Goal: Book appointment/travel/reservation

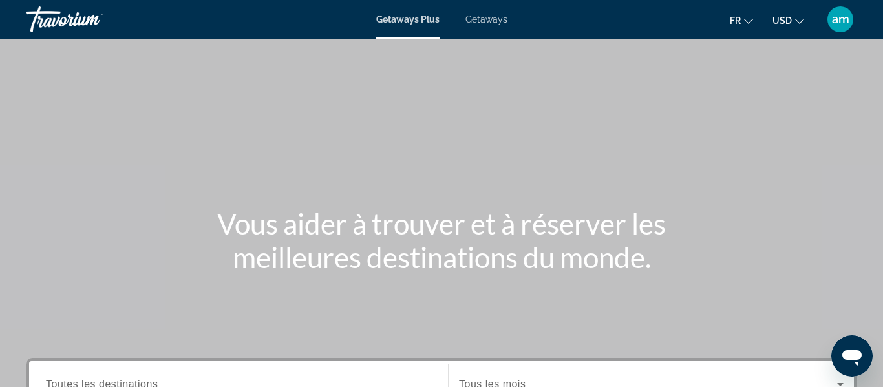
click at [793, 21] on button "USD USD ($) MXN (Mex$) CAD (Can$) GBP (£) EUR (€) AUD (A$) NZD (NZ$) CNY (CN¥)" at bounding box center [789, 20] width 32 height 19
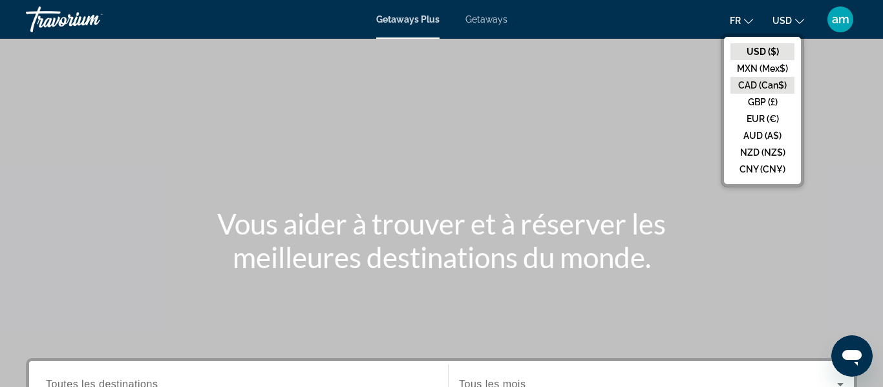
click at [771, 83] on button "CAD (Can$)" at bounding box center [763, 85] width 64 height 17
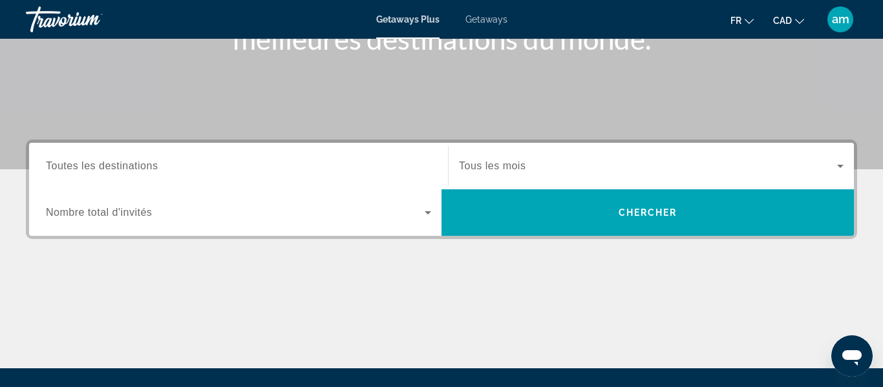
scroll to position [218, 0]
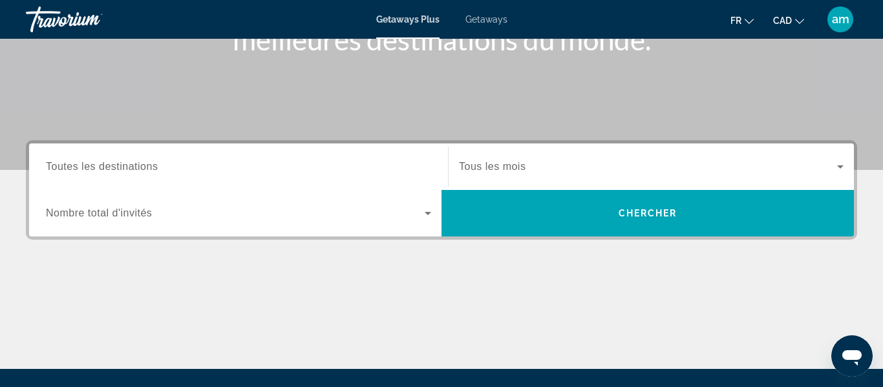
click at [255, 163] on input "Destination Toutes les destinations" at bounding box center [238, 168] width 385 height 16
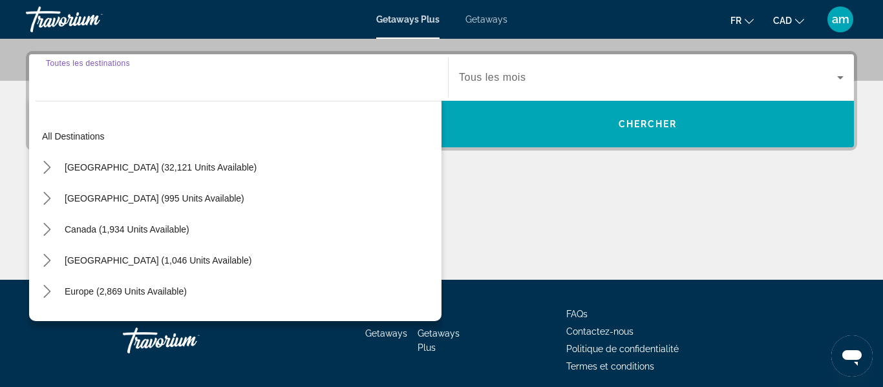
scroll to position [316, 0]
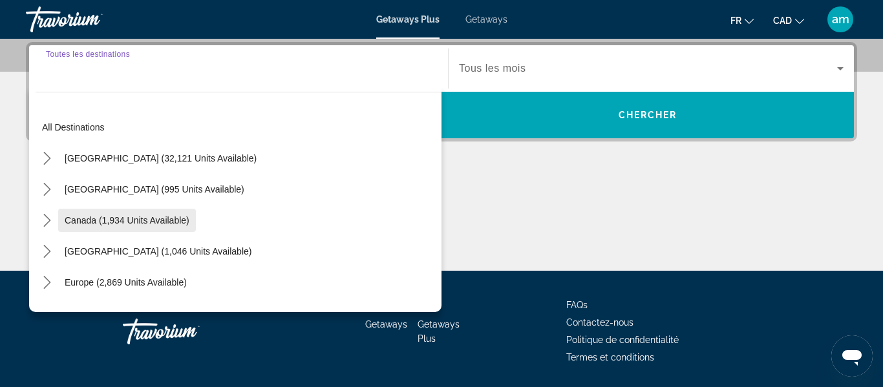
click at [134, 220] on span "Canada (1,934 units available)" at bounding box center [127, 220] width 125 height 10
type input "**********"
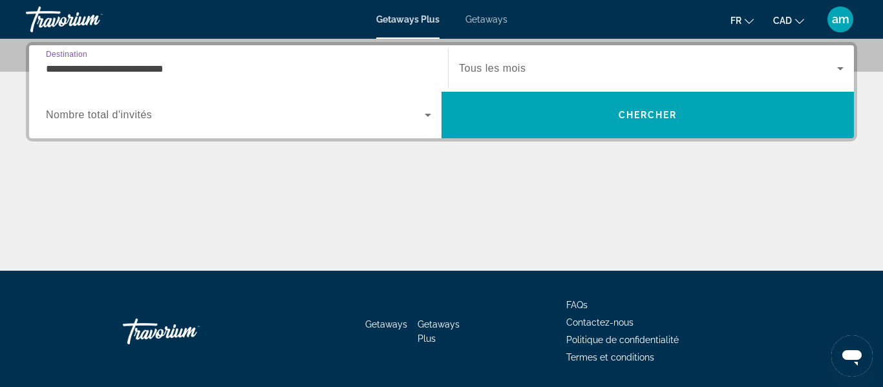
click at [579, 68] on span "Search widget" at bounding box center [648, 69] width 378 height 16
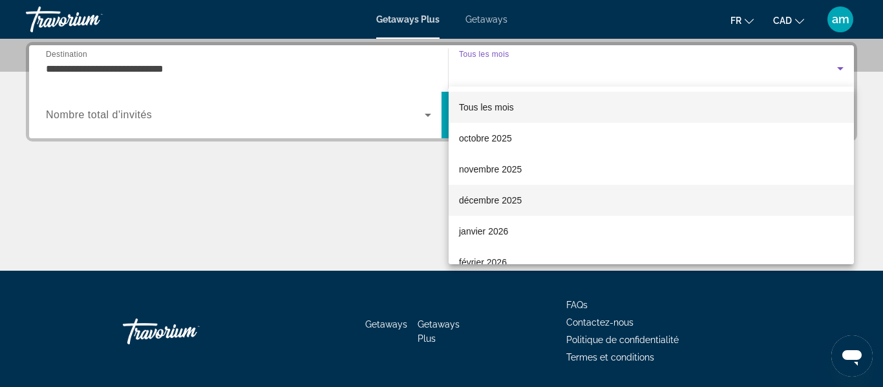
click at [543, 198] on mat-option "décembre 2025" at bounding box center [651, 200] width 405 height 31
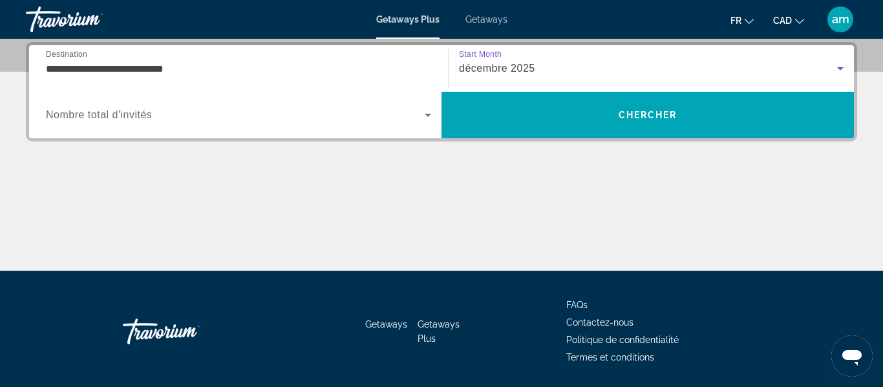
click at [135, 112] on span "Nombre total d'invités" at bounding box center [99, 114] width 106 height 11
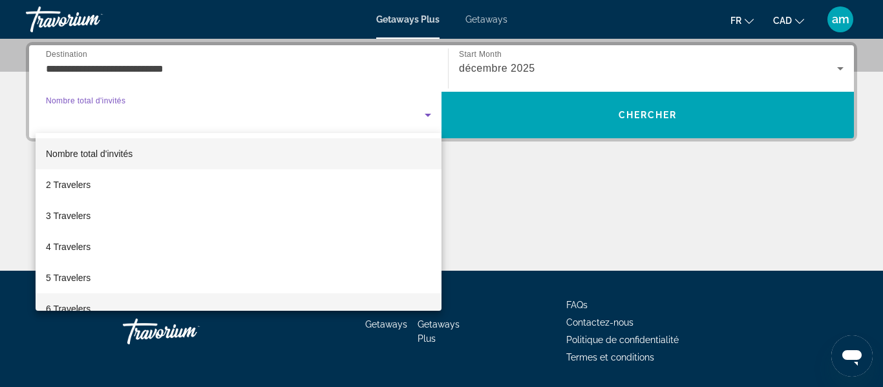
click at [100, 308] on mat-option "6 Travelers" at bounding box center [239, 309] width 406 height 31
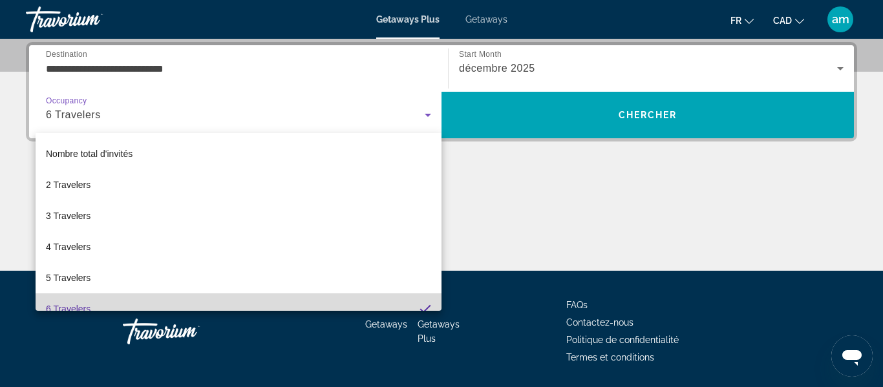
scroll to position [0, 0]
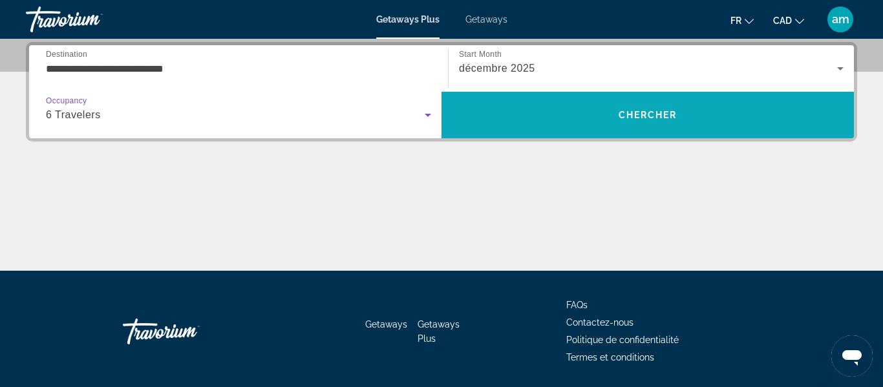
click at [595, 104] on span "Search" at bounding box center [648, 115] width 412 height 31
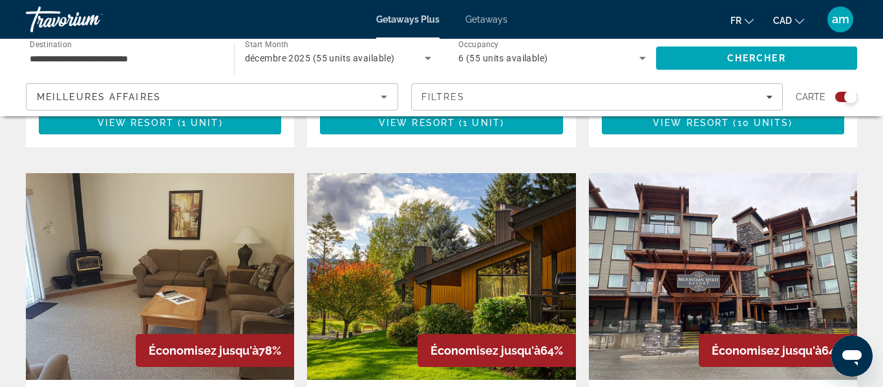
scroll to position [1337, 0]
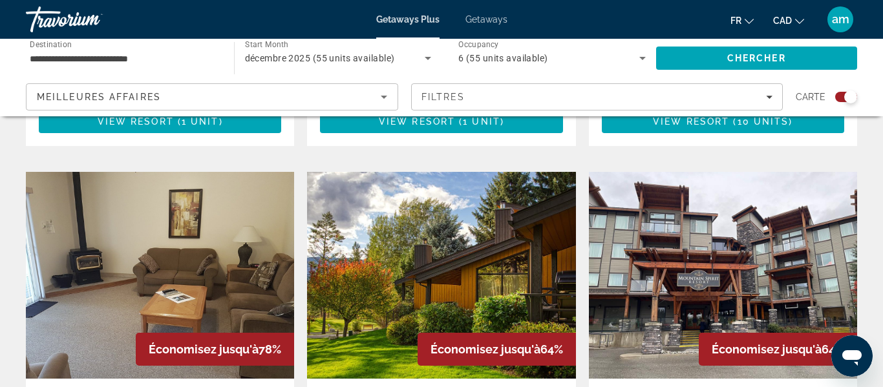
click at [427, 207] on img "Main content" at bounding box center [441, 275] width 268 height 207
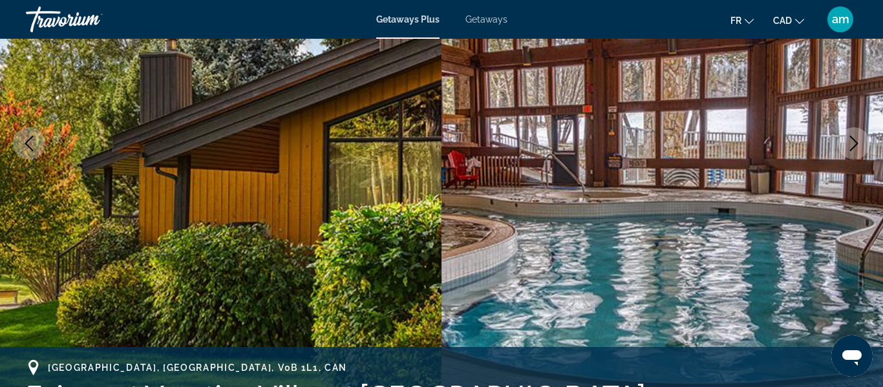
scroll to position [211, 0]
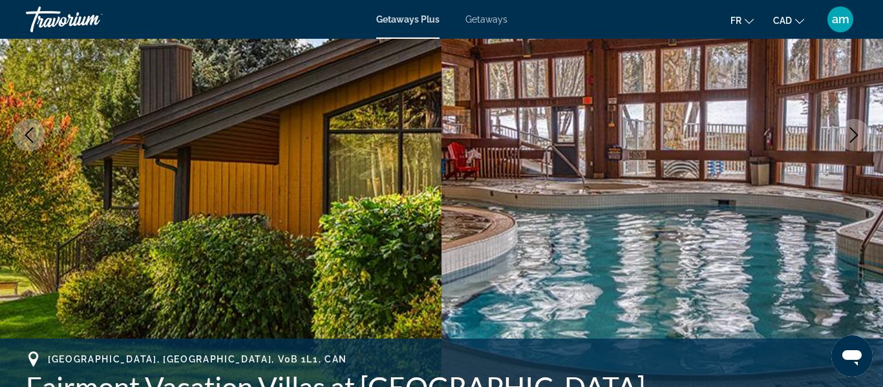
click at [851, 140] on icon "Next image" at bounding box center [854, 135] width 16 height 16
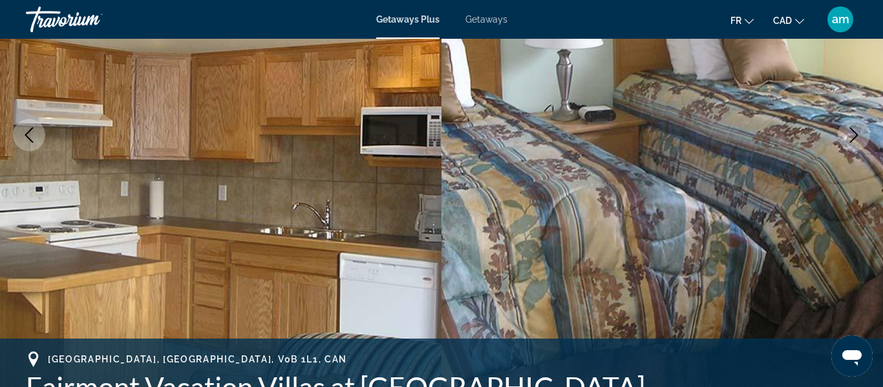
click at [851, 140] on icon "Next image" at bounding box center [854, 135] width 16 height 16
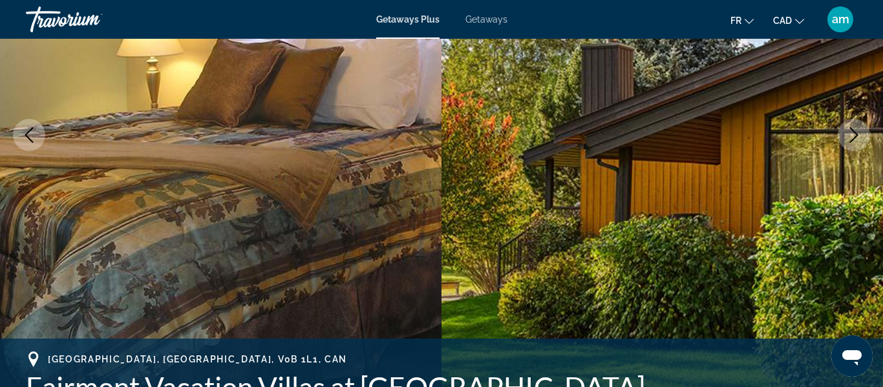
click at [851, 140] on icon "Next image" at bounding box center [854, 135] width 16 height 16
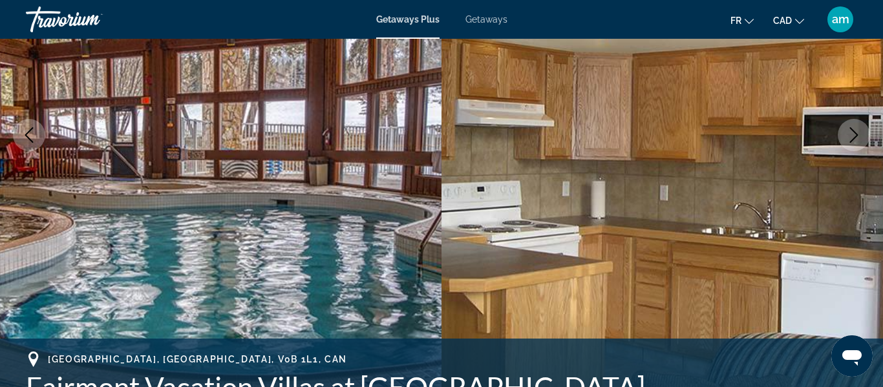
click at [851, 140] on icon "Next image" at bounding box center [854, 135] width 16 height 16
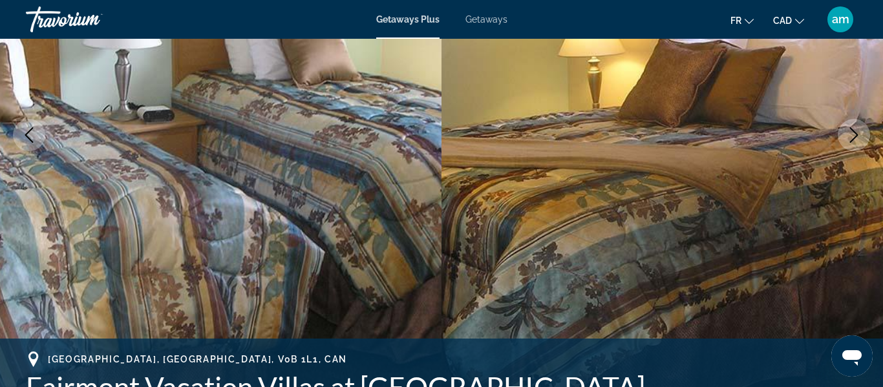
click at [851, 140] on icon "Next image" at bounding box center [854, 135] width 16 height 16
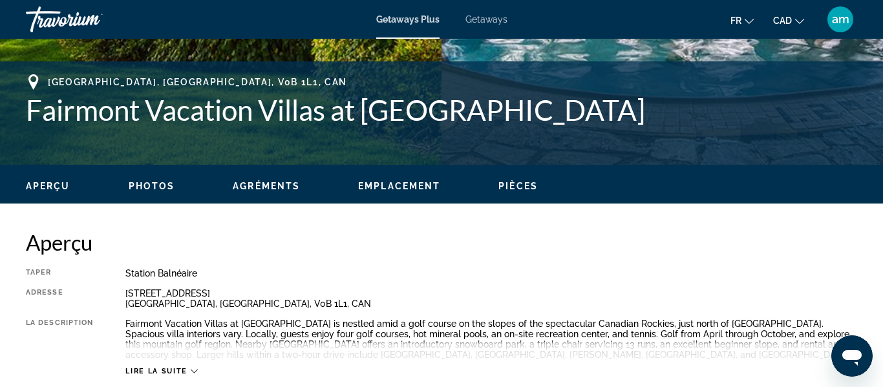
scroll to position [487, 0]
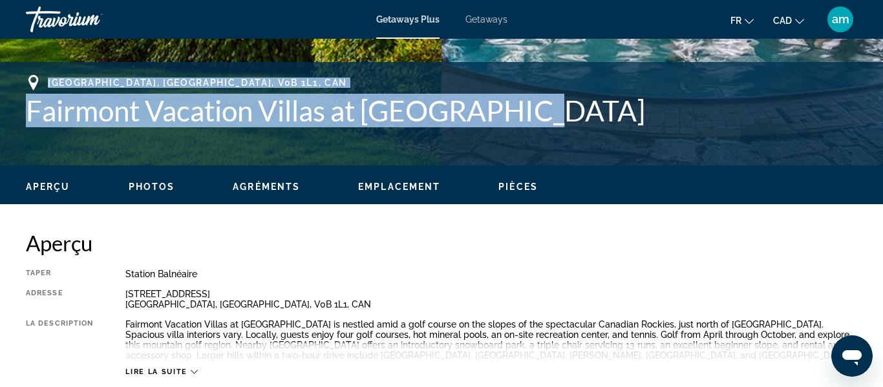
drag, startPoint x: 531, startPoint y: 118, endPoint x: 28, endPoint y: 82, distance: 504.3
click at [28, 82] on div "Fairmont Hot Springs, BC, V0B 1L1, CAN Fairmont Vacation Villas at Mountainside" at bounding box center [441, 101] width 831 height 52
click at [133, 111] on h1 "Fairmont Vacation Villas at Mountainside" at bounding box center [441, 111] width 831 height 34
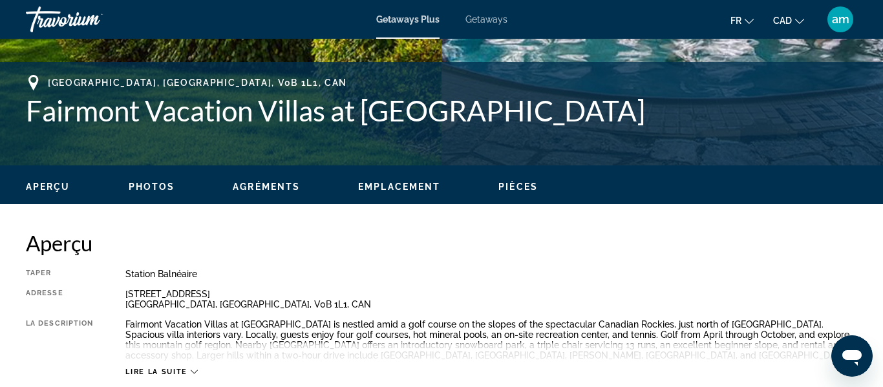
scroll to position [494, 0]
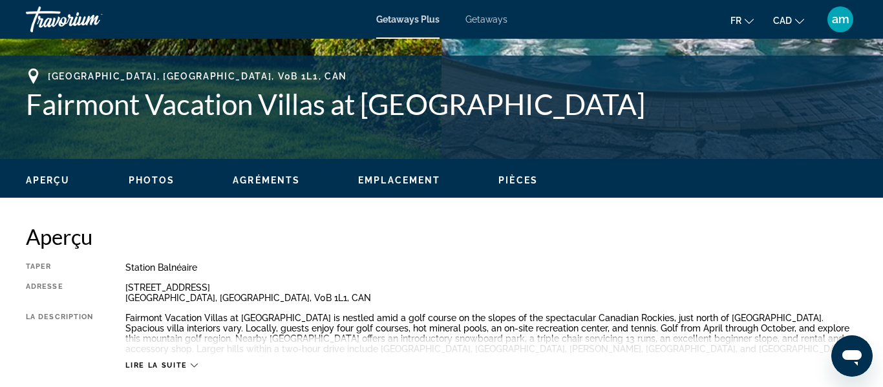
click at [147, 180] on span "Photos" at bounding box center [152, 180] width 47 height 10
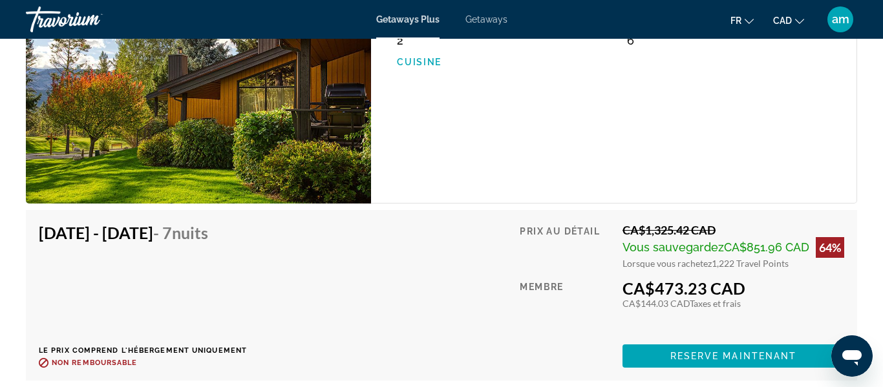
scroll to position [2475, 0]
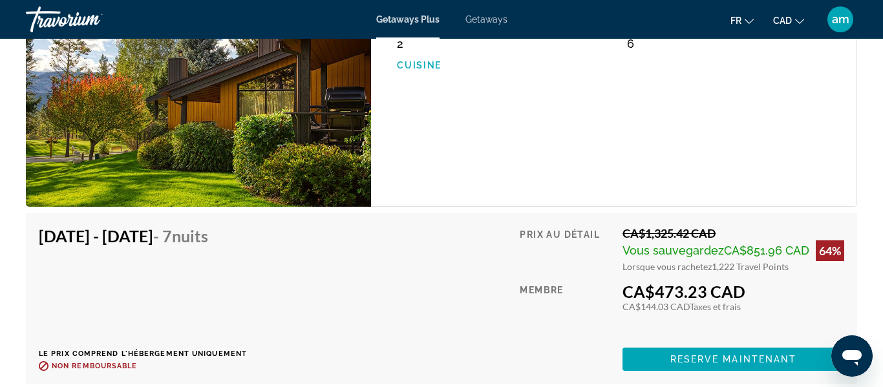
click at [252, 146] on img "Main content" at bounding box center [198, 92] width 345 height 230
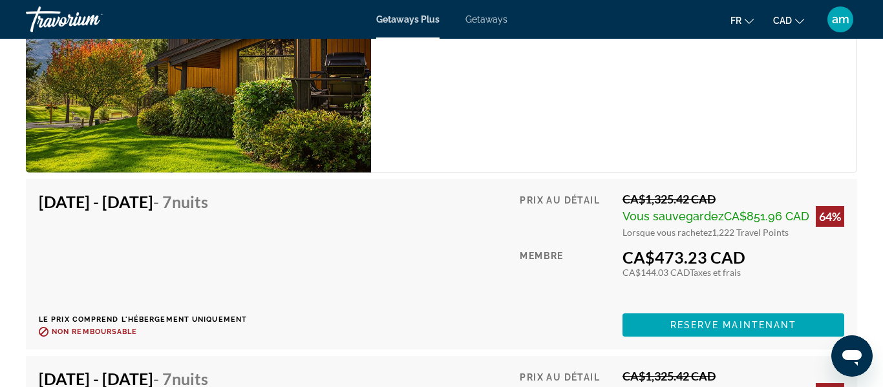
scroll to position [2535, 0]
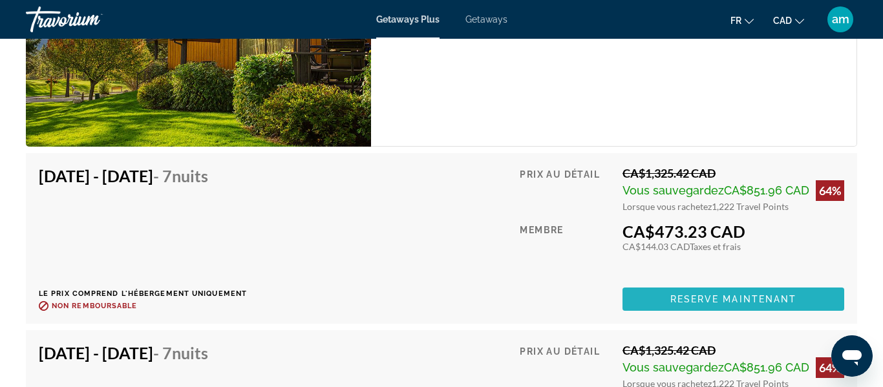
click at [685, 302] on span "Reserve maintenant" at bounding box center [733, 299] width 127 height 10
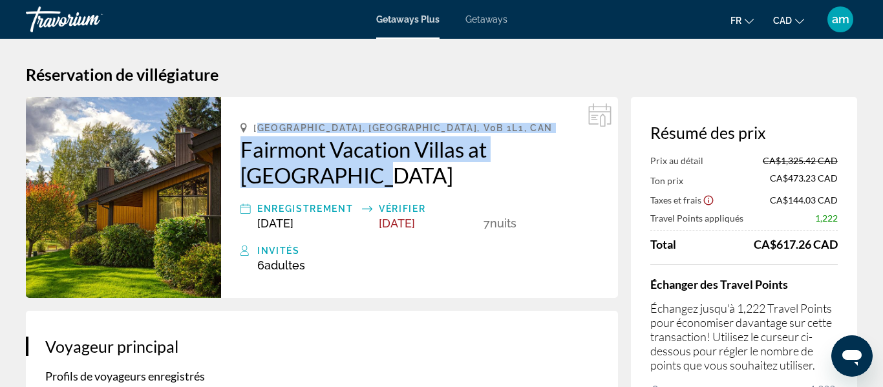
drag, startPoint x: 257, startPoint y: 129, endPoint x: 452, endPoint y: 180, distance: 202.0
click at [452, 180] on div "Fairmont Hot Springs, BC, V0B 1L1, CAN Fairmont Vacation Villas at Mountainside…" at bounding box center [419, 197] width 397 height 201
copy div "airmont Hot Springs, BC, V0B 1L1, CAN Fairmont Vacation Villas at Mountainside"
click at [56, 20] on div "Travorium" at bounding box center [90, 20] width 129 height 34
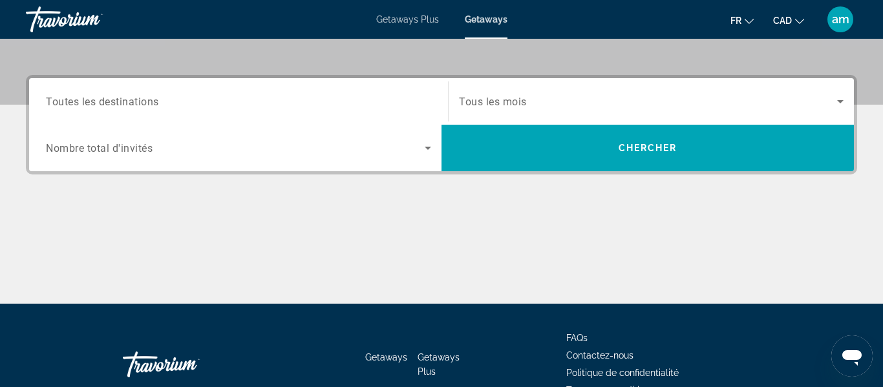
scroll to position [285, 0]
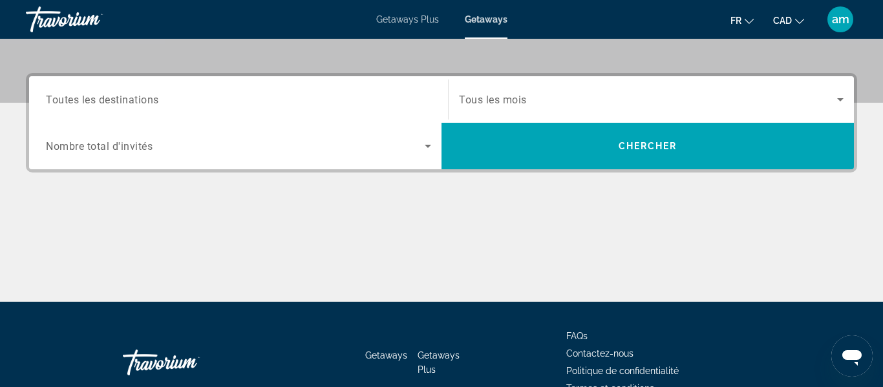
click at [564, 92] on span "Search widget" at bounding box center [648, 100] width 378 height 16
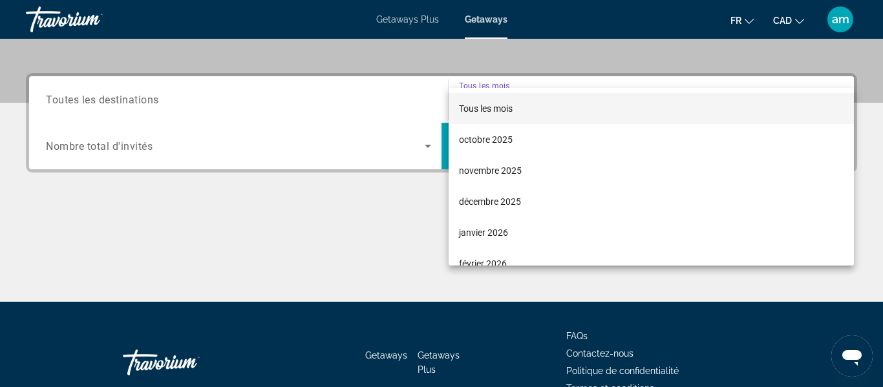
scroll to position [316, 0]
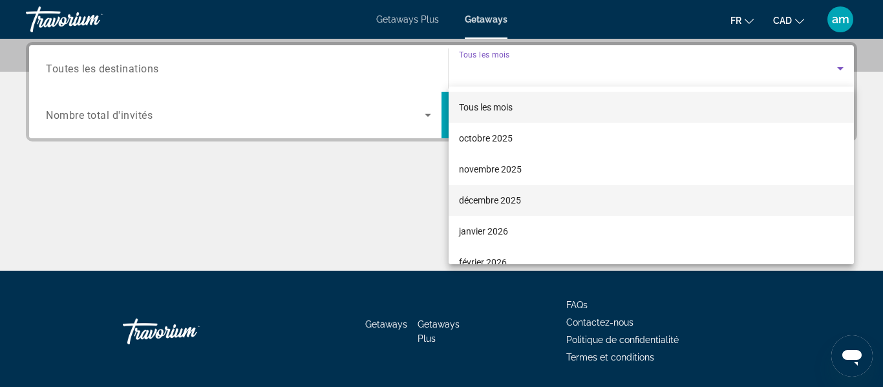
click at [529, 201] on mat-option "décembre 2025" at bounding box center [651, 200] width 405 height 31
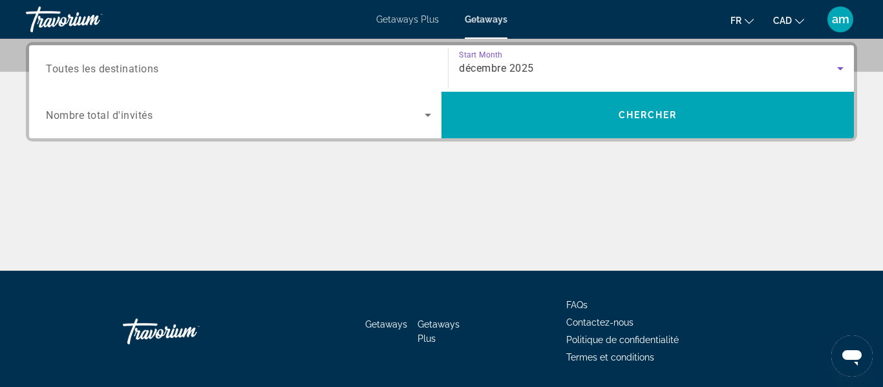
click at [332, 76] on input "Destination Toutes les destinations" at bounding box center [238, 69] width 385 height 16
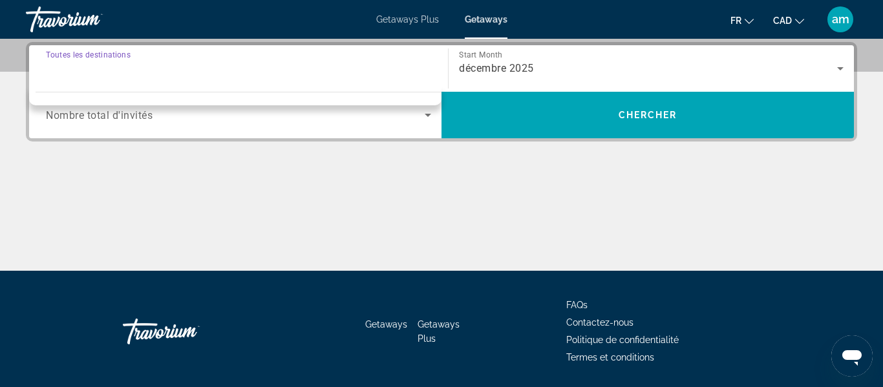
click at [230, 65] on input "Destination Toutes les destinations" at bounding box center [238, 69] width 385 height 16
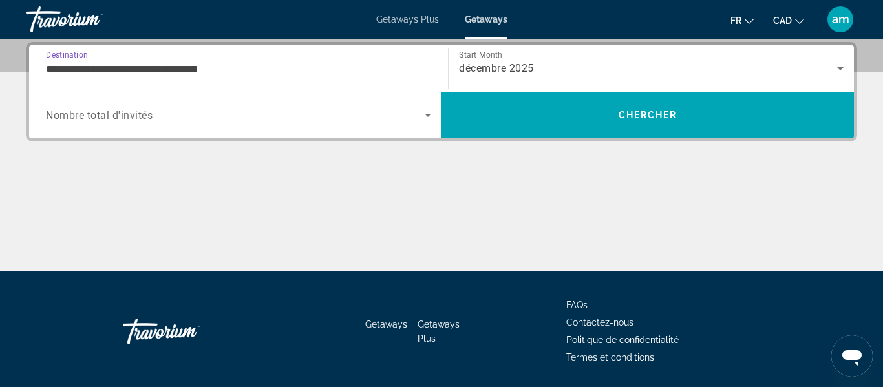
click at [270, 71] on input "**********" at bounding box center [238, 69] width 385 height 16
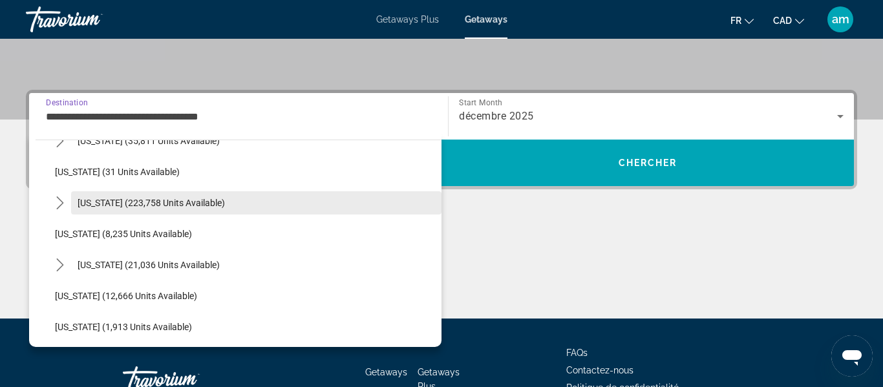
scroll to position [177, 0]
click at [167, 205] on span "Florida (223,758 units available)" at bounding box center [151, 202] width 147 height 10
type input "**********"
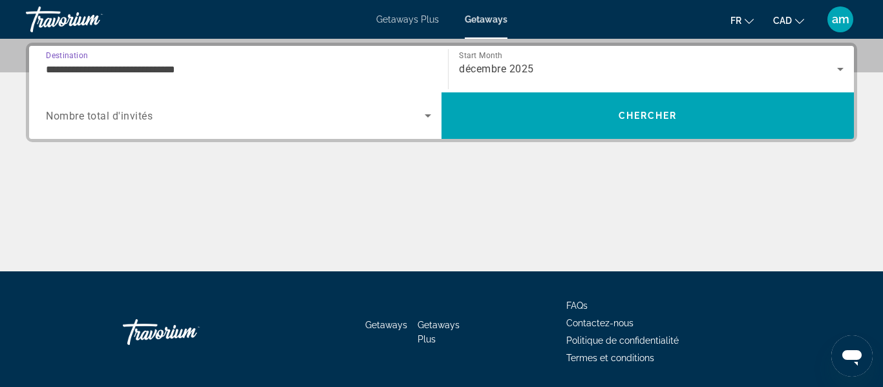
scroll to position [316, 0]
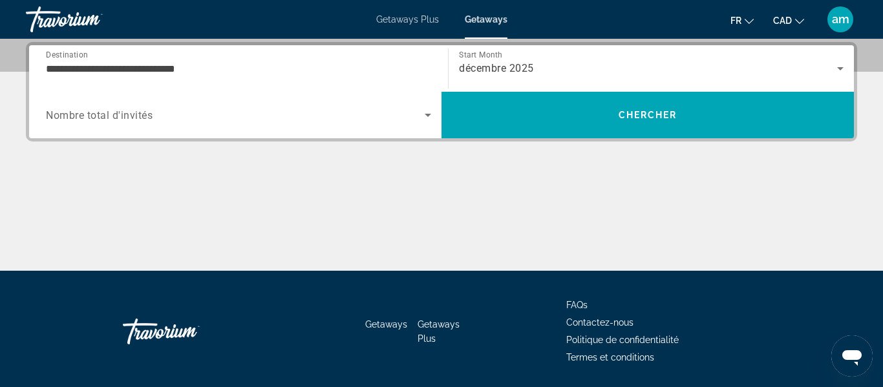
click at [255, 129] on div "Search widget" at bounding box center [238, 115] width 385 height 36
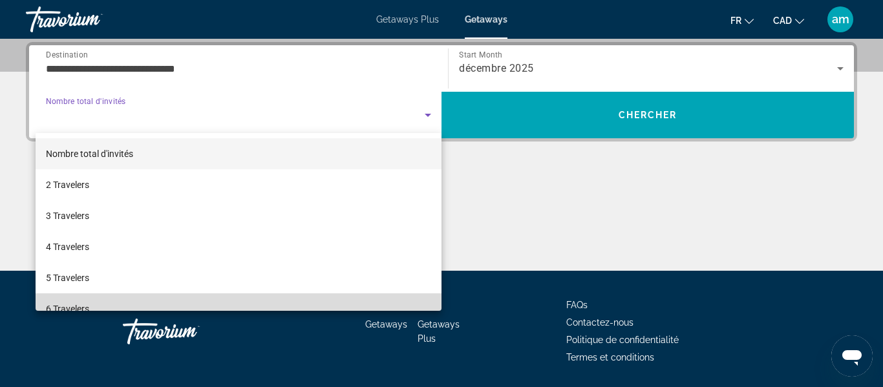
click at [159, 303] on mat-option "6 Travelers" at bounding box center [239, 309] width 406 height 31
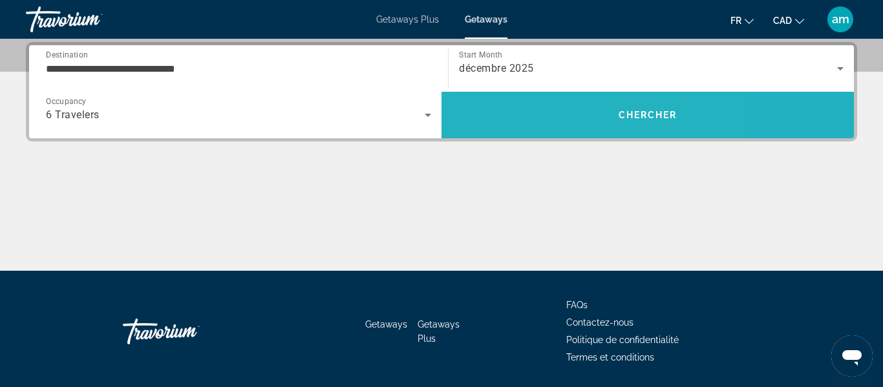
click at [555, 114] on span "Search" at bounding box center [648, 115] width 412 height 31
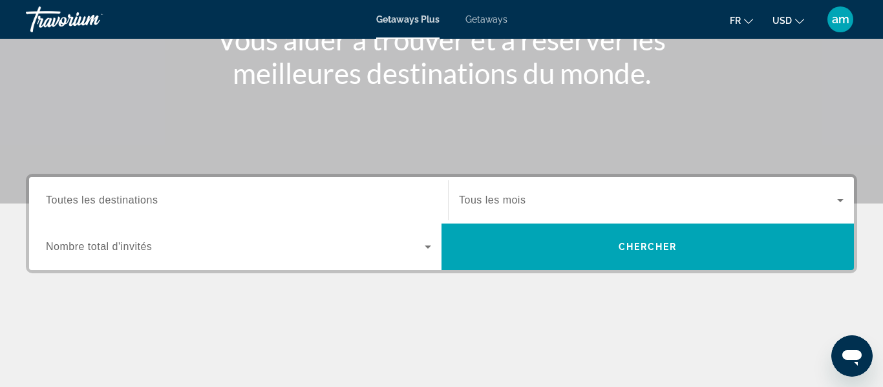
scroll to position [190, 0]
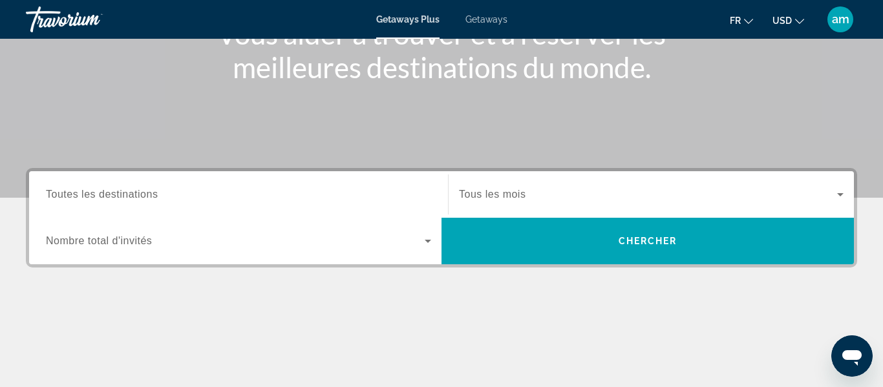
click at [802, 20] on icon "Change currency" at bounding box center [799, 21] width 9 height 5
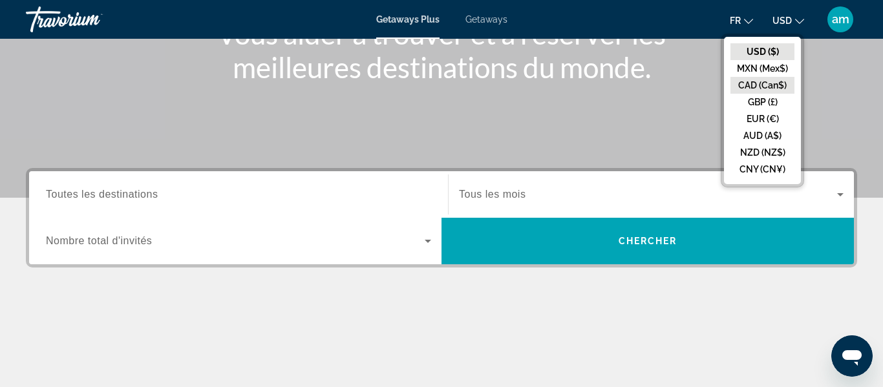
click at [769, 85] on button "CAD (Can$)" at bounding box center [763, 85] width 64 height 17
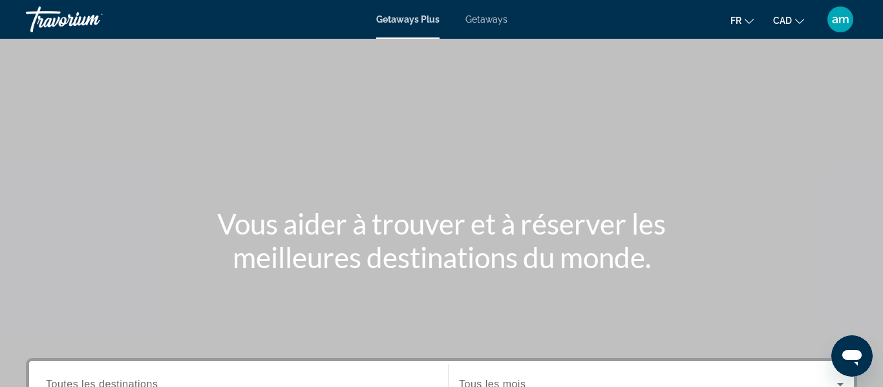
click at [475, 23] on span "Getaways" at bounding box center [487, 19] width 42 height 10
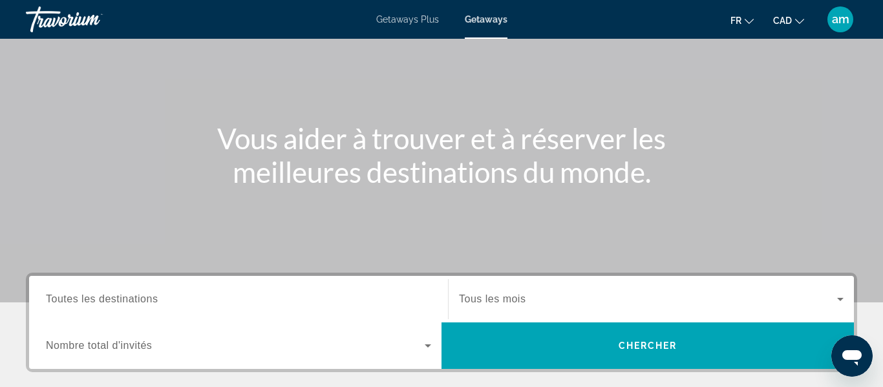
scroll to position [89, 0]
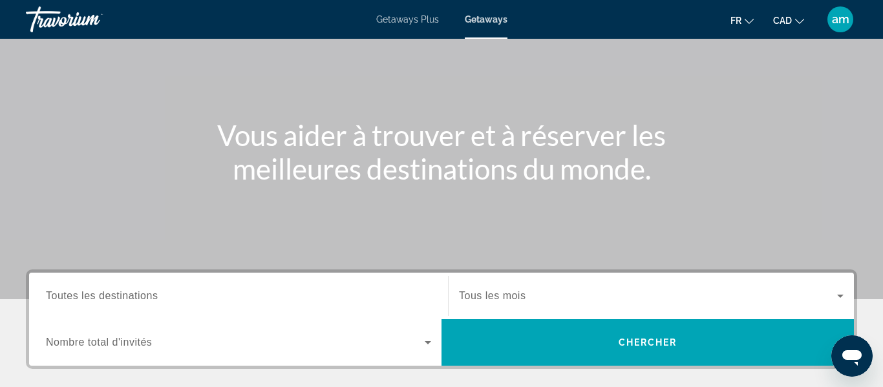
click at [155, 294] on span "Toutes les destinations" at bounding box center [102, 295] width 112 height 11
click at [155, 294] on input "Destination Toutes les destinations" at bounding box center [238, 297] width 385 height 16
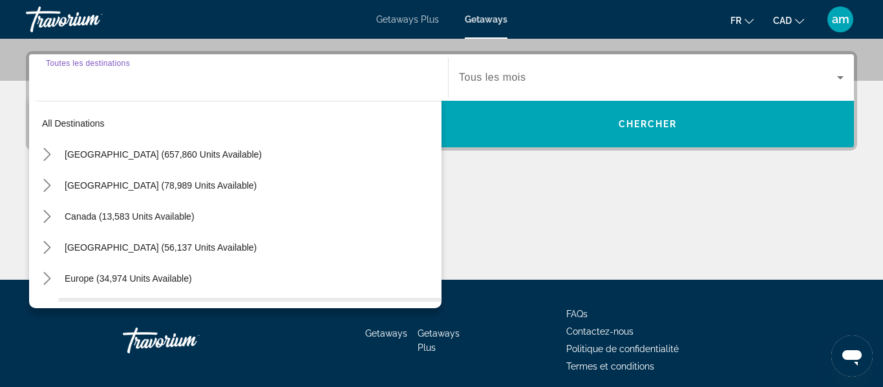
scroll to position [316, 0]
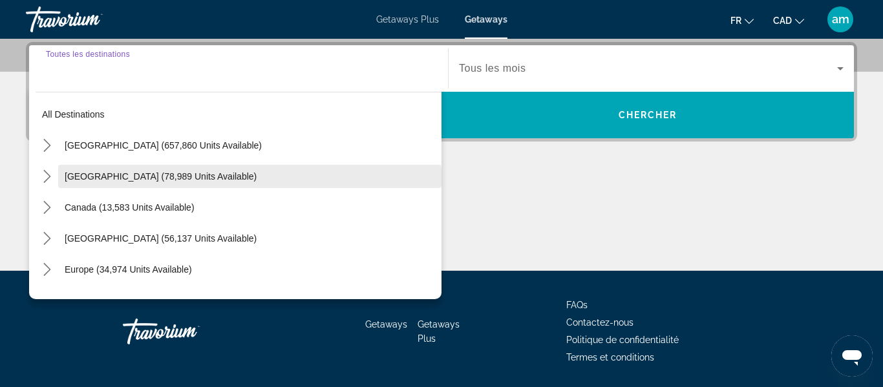
click at [177, 177] on span "[GEOGRAPHIC_DATA] (78,989 units available)" at bounding box center [161, 176] width 192 height 10
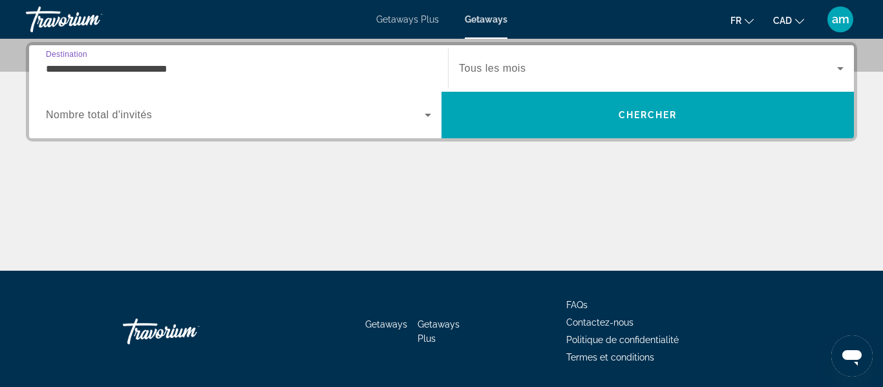
click at [180, 67] on input "**********" at bounding box center [238, 69] width 385 height 16
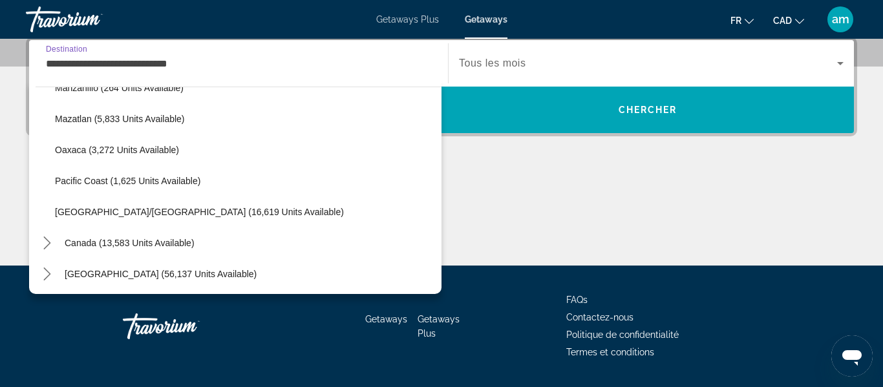
scroll to position [309, 0]
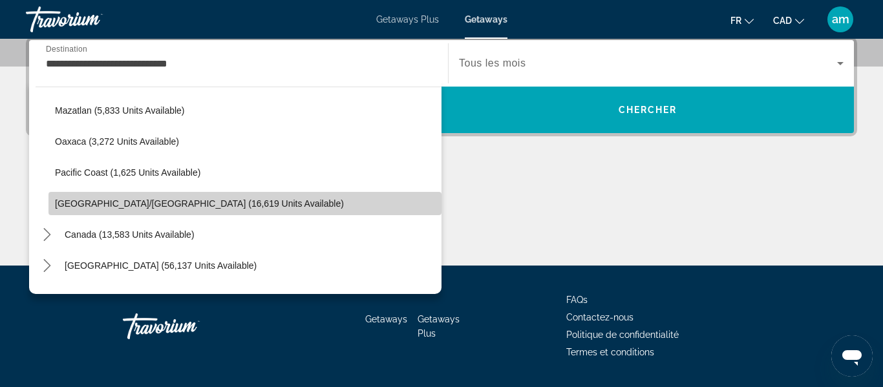
click at [126, 200] on span "Puerto Vallarta/Jalisco (16,619 units available)" at bounding box center [199, 203] width 289 height 10
type input "**********"
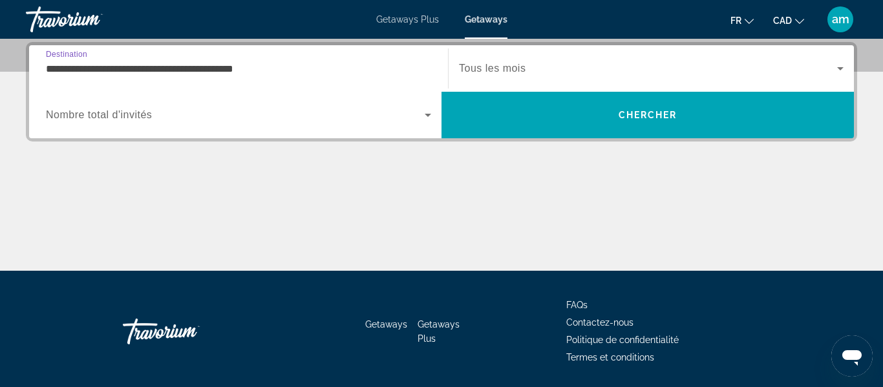
click at [160, 116] on span "Search widget" at bounding box center [235, 115] width 379 height 16
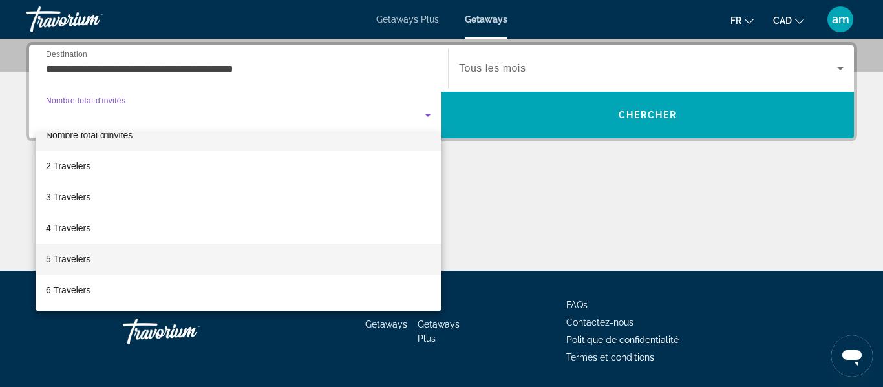
scroll to position [20, 0]
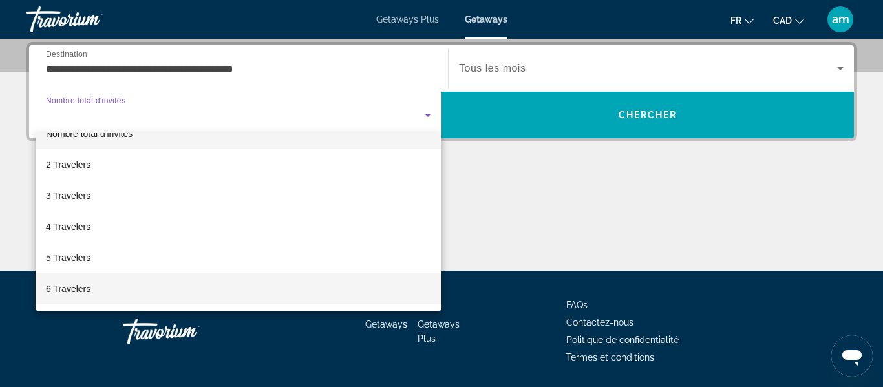
click at [172, 289] on mat-option "6 Travelers" at bounding box center [239, 288] width 406 height 31
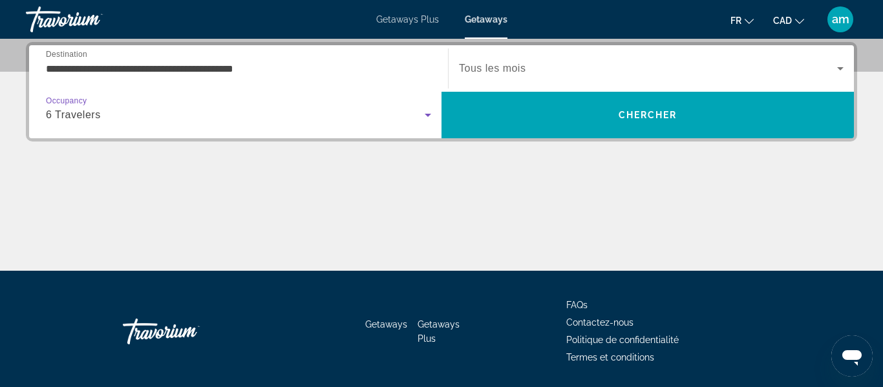
click at [526, 69] on div "Start Month Tous les mois" at bounding box center [651, 68] width 385 height 36
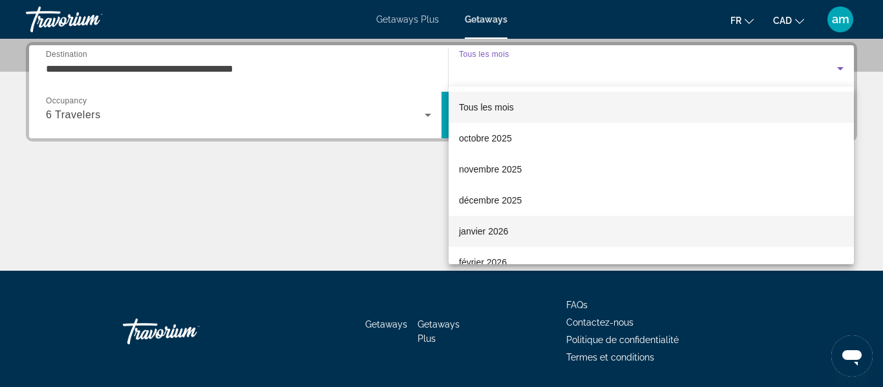
click at [513, 228] on mat-option "janvier 2026" at bounding box center [651, 231] width 405 height 31
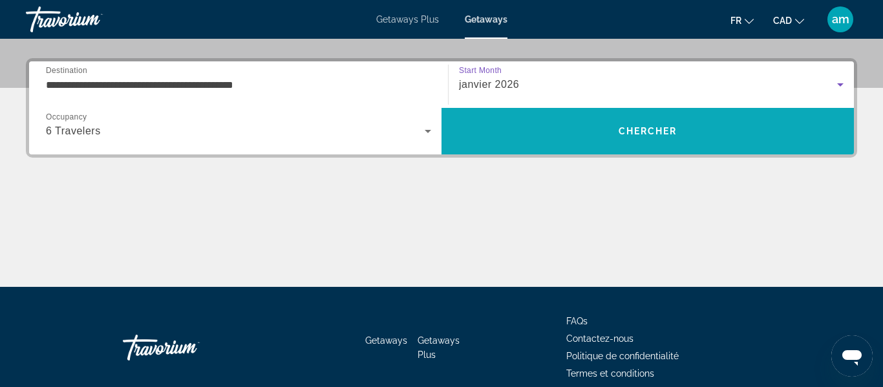
scroll to position [296, 0]
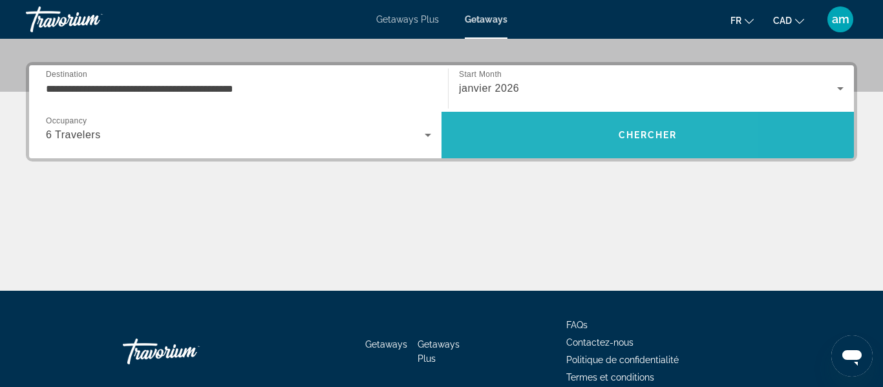
click at [560, 129] on span "Search" at bounding box center [648, 135] width 412 height 31
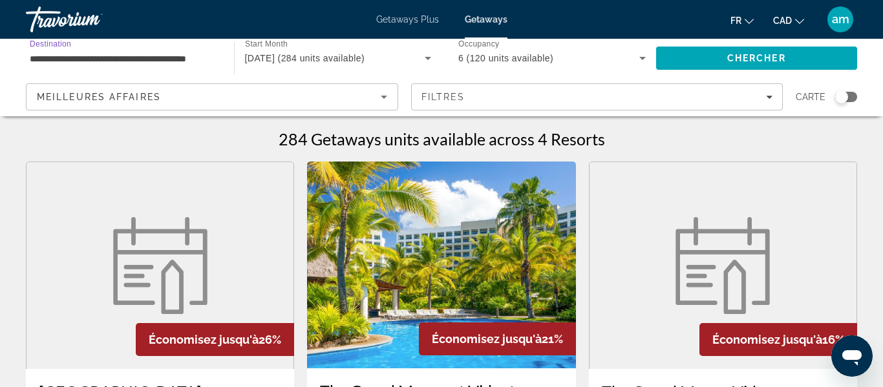
click at [145, 56] on input "**********" at bounding box center [123, 59] width 187 height 16
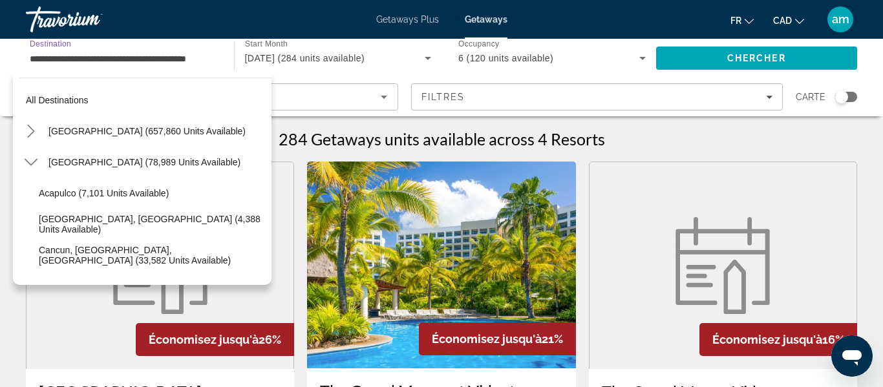
scroll to position [325, 0]
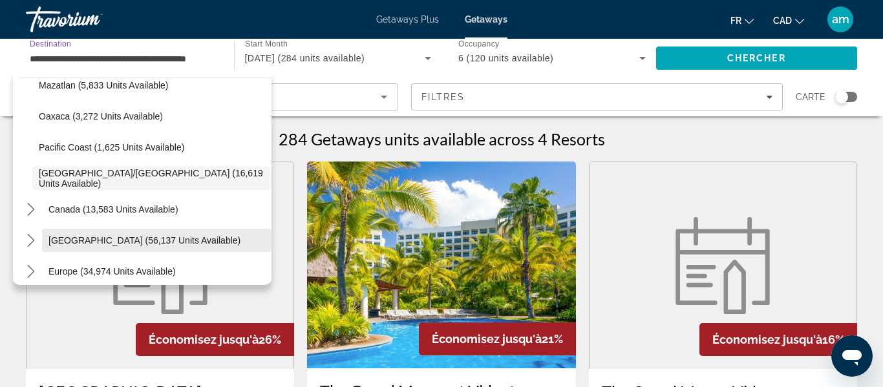
click at [186, 240] on span "[GEOGRAPHIC_DATA] (56,137 units available)" at bounding box center [144, 240] width 192 height 10
type input "**********"
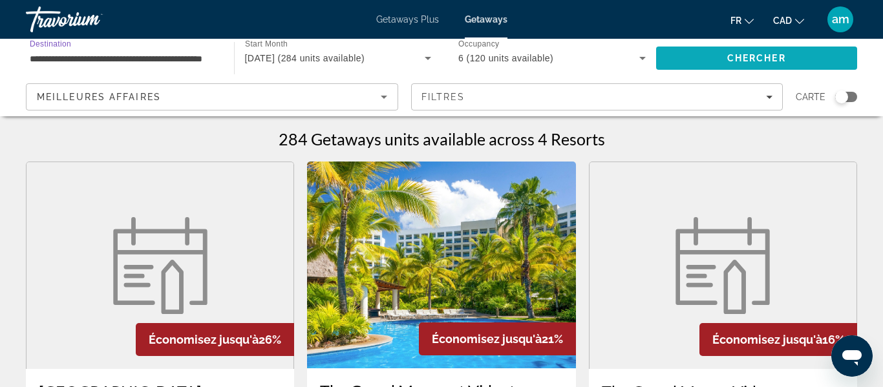
click at [697, 61] on span "Search" at bounding box center [757, 58] width 202 height 31
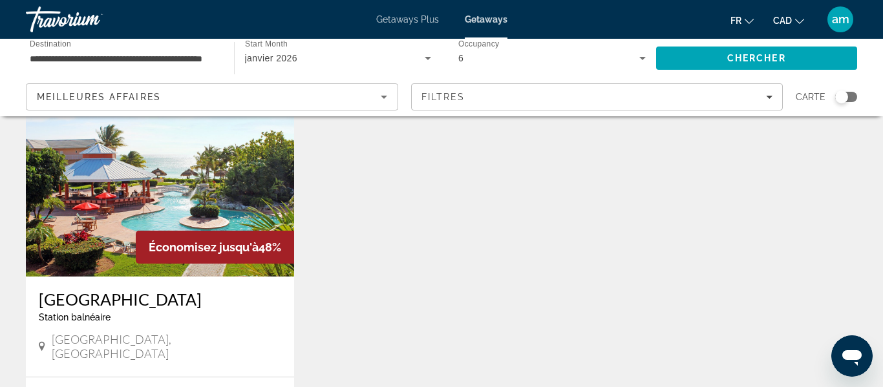
scroll to position [544, 0]
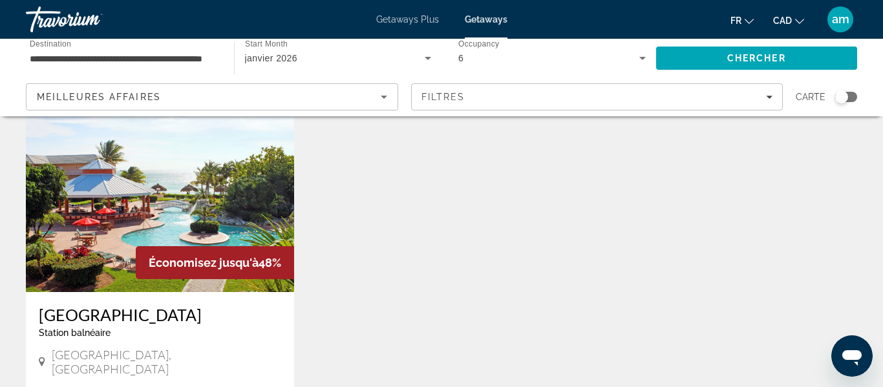
click at [572, 61] on div "6" at bounding box center [548, 58] width 181 height 16
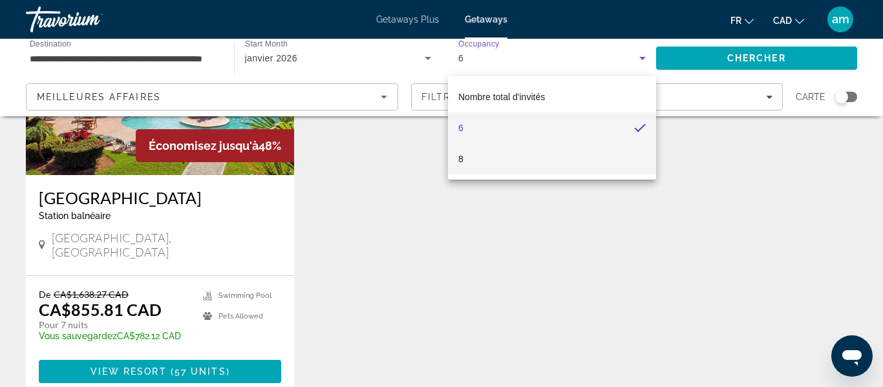
scroll to position [662, 0]
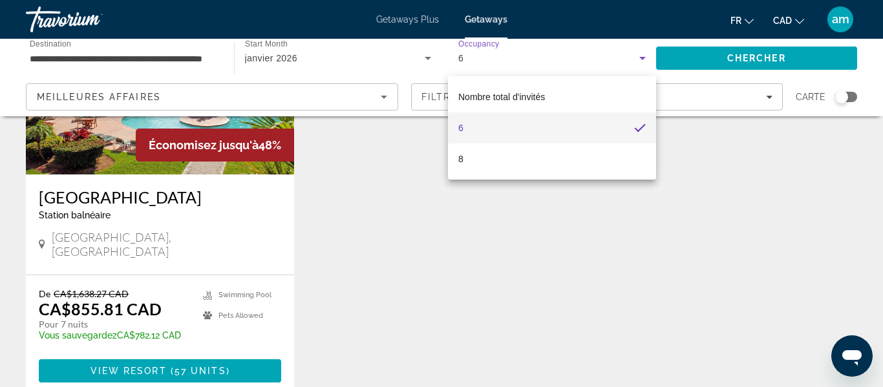
click at [146, 167] on div at bounding box center [441, 193] width 883 height 387
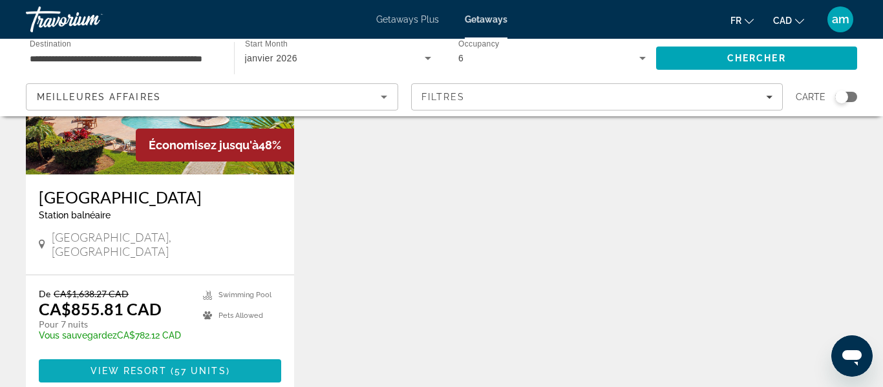
click at [140, 366] on span "View Resort" at bounding box center [129, 371] width 76 height 10
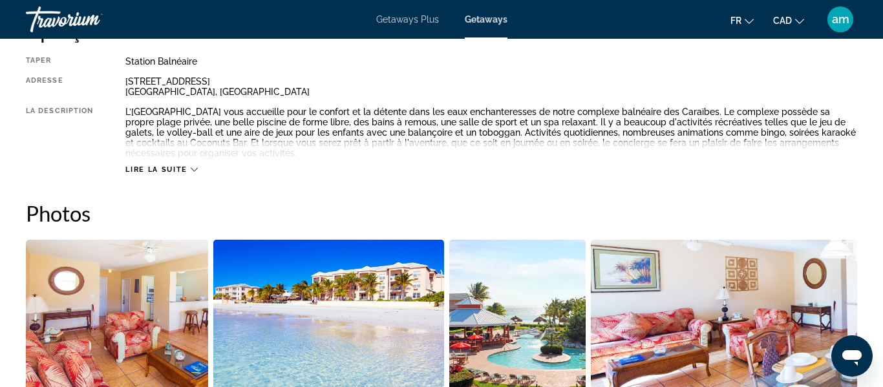
scroll to position [719, 0]
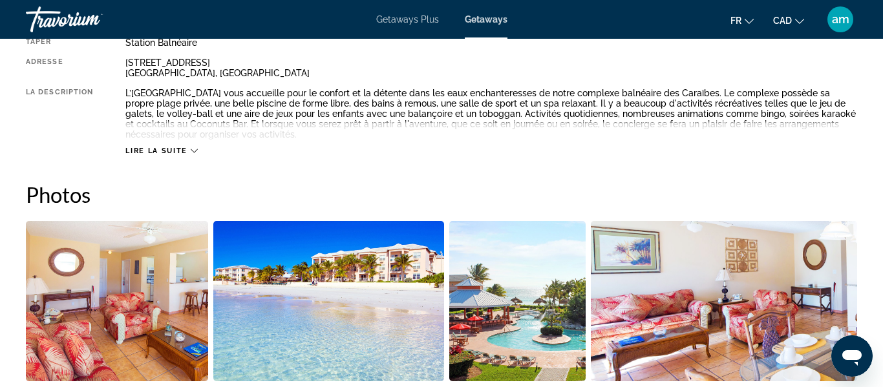
click at [168, 144] on div "Lire la suite" at bounding box center [491, 138] width 732 height 36
click at [191, 151] on icon "Main content" at bounding box center [194, 150] width 7 height 7
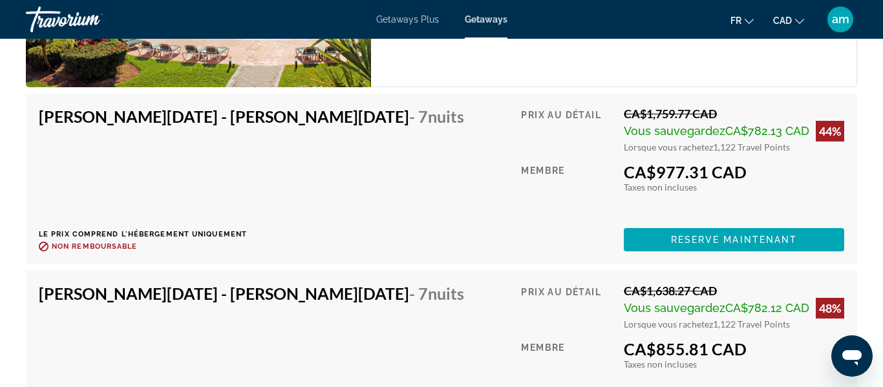
scroll to position [2622, 0]
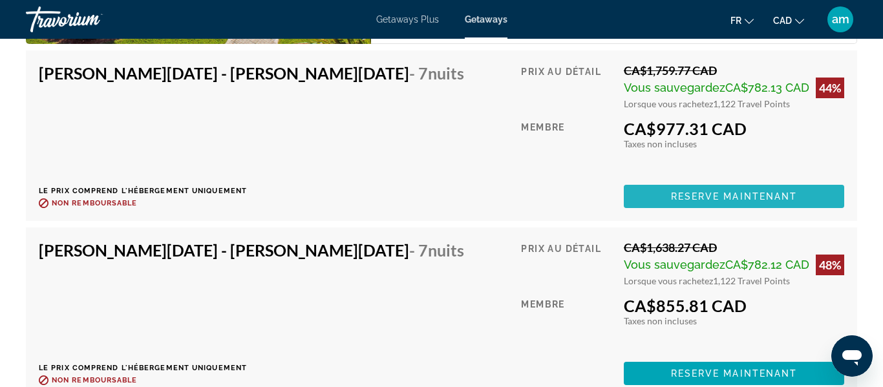
click at [658, 195] on span "Main content" at bounding box center [734, 196] width 220 height 31
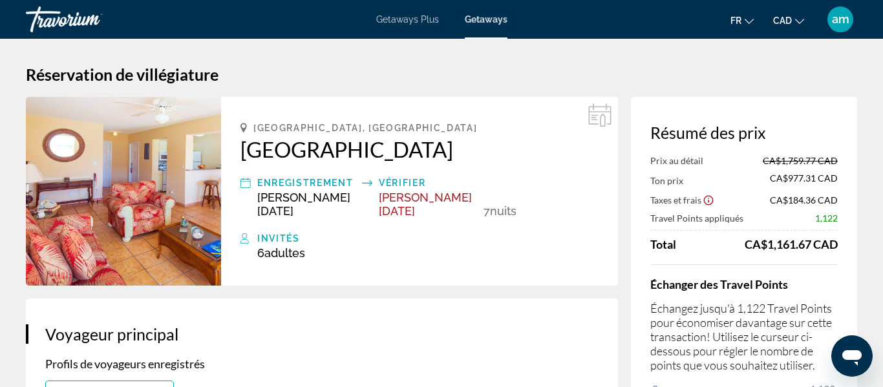
drag, startPoint x: 256, startPoint y: 123, endPoint x: 412, endPoint y: 153, distance: 158.6
click at [412, 153] on div "Freeport, Bahamas Island Seas Resort Enregistrement Jan 2, 2026 Vérifier Jan 9,…" at bounding box center [419, 191] width 397 height 189
copy div "Freeport, Bahamas Island Seas Resort"
click at [384, 19] on span "Getaways Plus" at bounding box center [407, 19] width 63 height 10
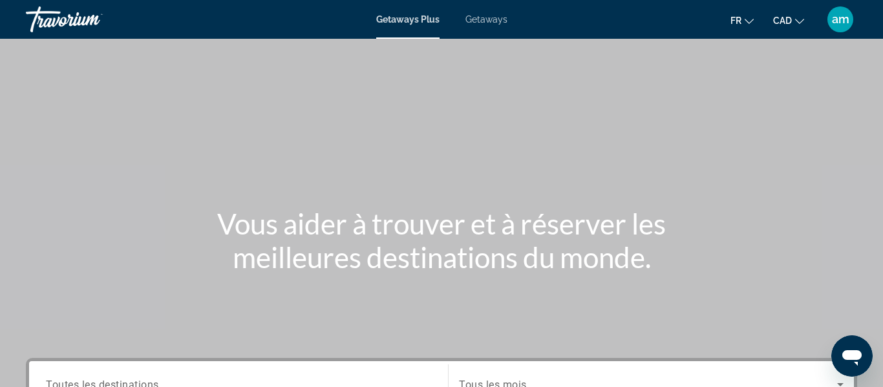
click at [392, 22] on span "Getaways Plus" at bounding box center [407, 19] width 63 height 10
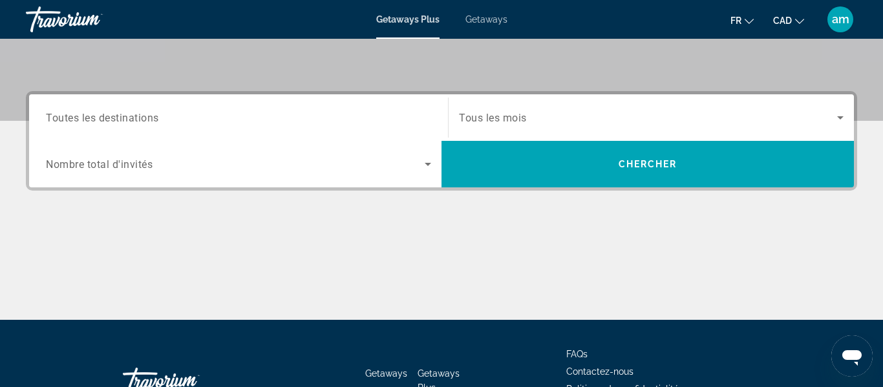
scroll to position [263, 0]
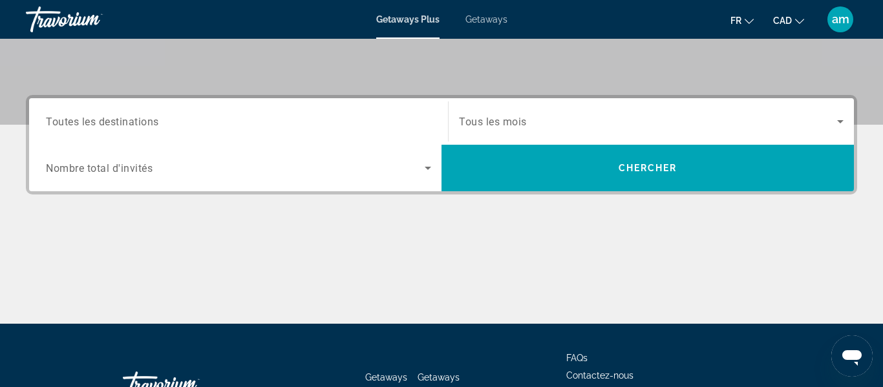
click at [256, 122] on input "Destination Toutes les destinations" at bounding box center [238, 122] width 385 height 16
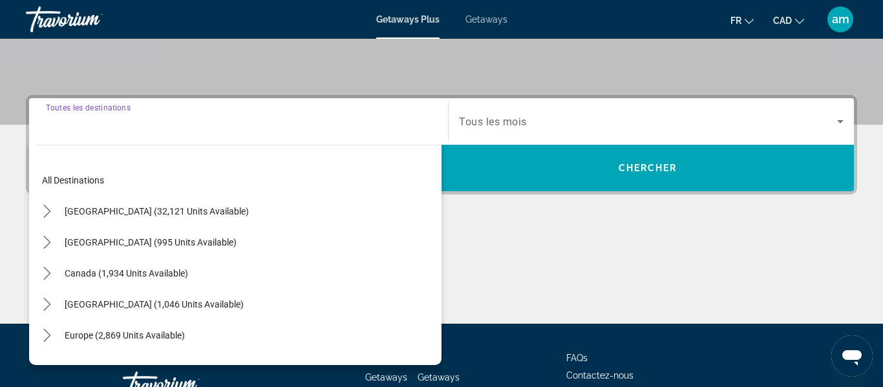
scroll to position [316, 0]
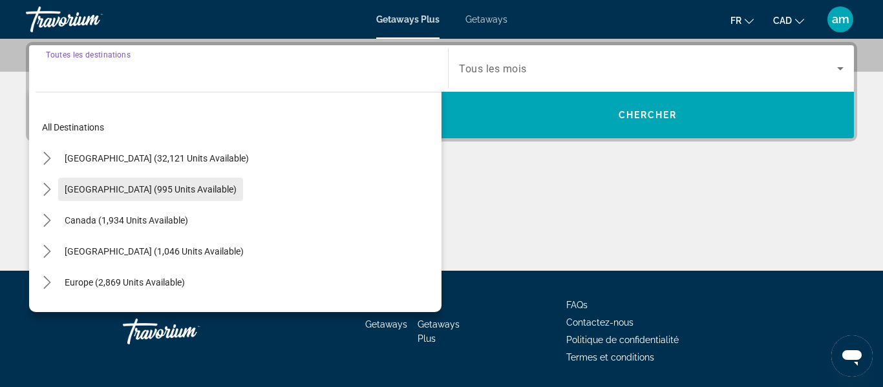
click at [144, 192] on span "[GEOGRAPHIC_DATA] (995 units available)" at bounding box center [151, 189] width 172 height 10
type input "**********"
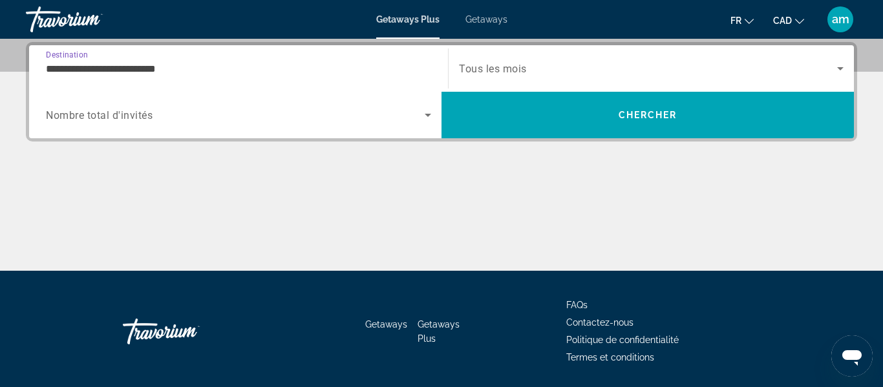
click at [148, 124] on div "Search widget" at bounding box center [238, 115] width 385 height 36
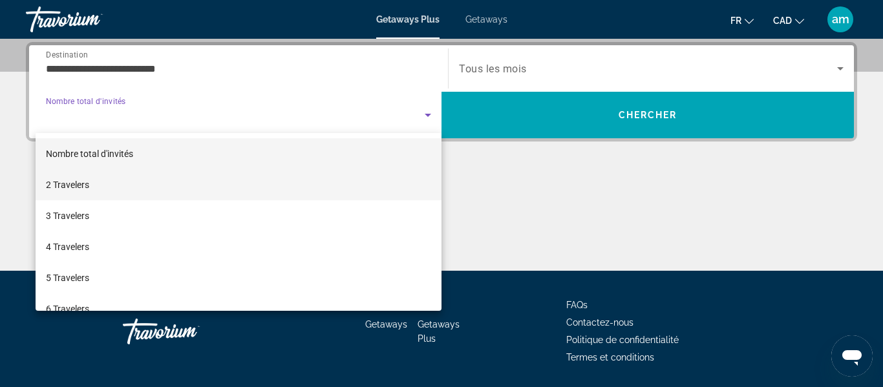
click at [143, 184] on mat-option "2 Travelers" at bounding box center [239, 184] width 406 height 31
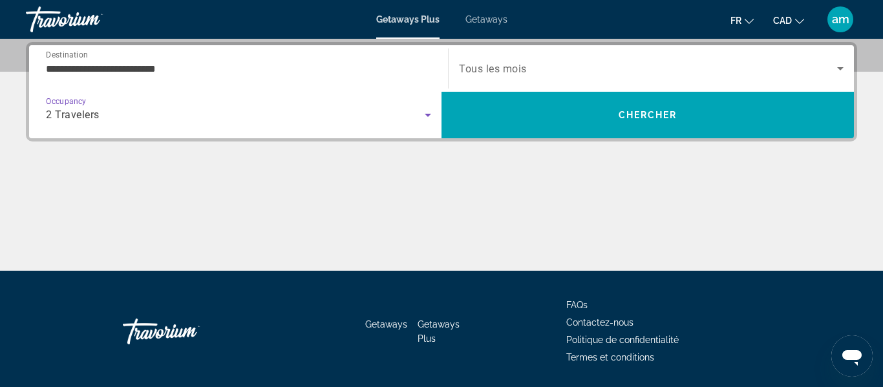
click at [490, 71] on span "Tous les mois" at bounding box center [493, 69] width 68 height 12
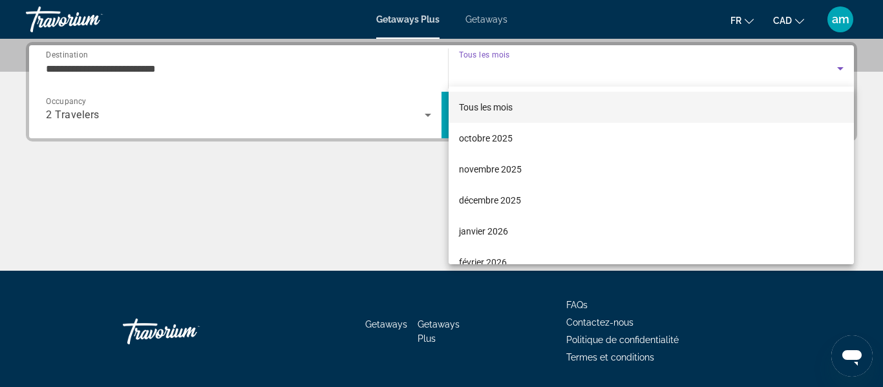
click at [399, 209] on div at bounding box center [441, 193] width 883 height 387
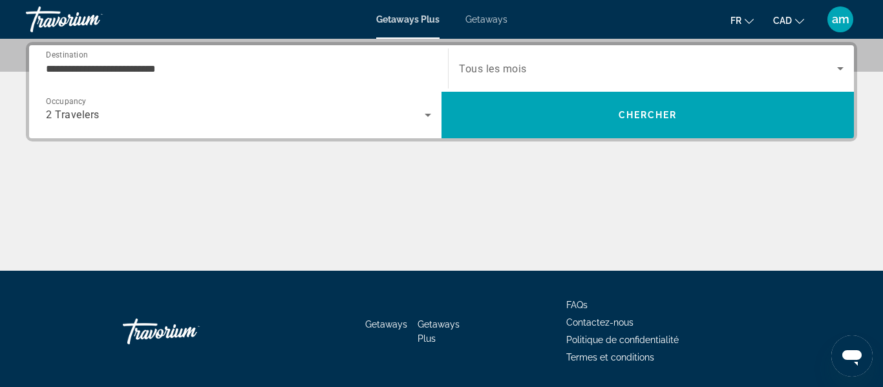
click at [581, 63] on span "Search widget" at bounding box center [648, 69] width 378 height 16
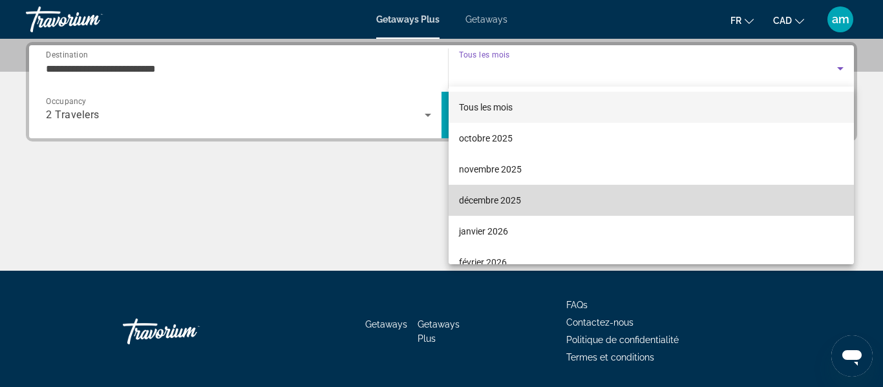
click at [505, 196] on span "décembre 2025" at bounding box center [490, 201] width 62 height 16
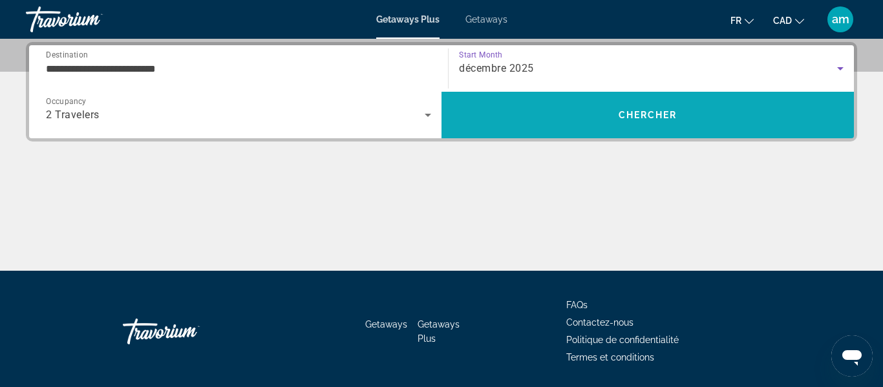
click at [558, 120] on span "Search" at bounding box center [648, 115] width 412 height 31
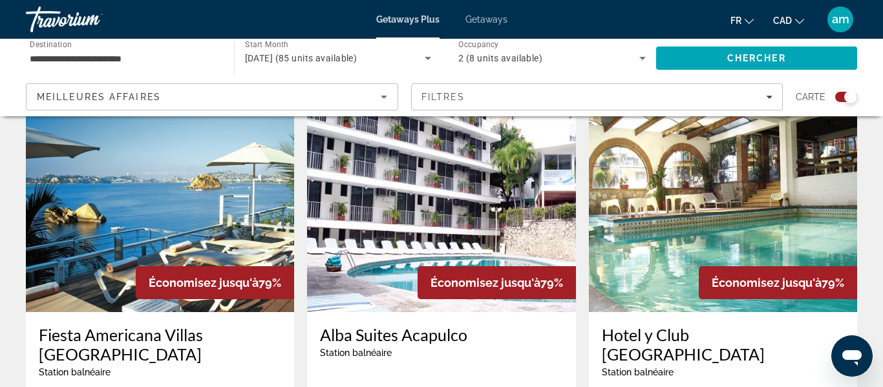
scroll to position [449, 0]
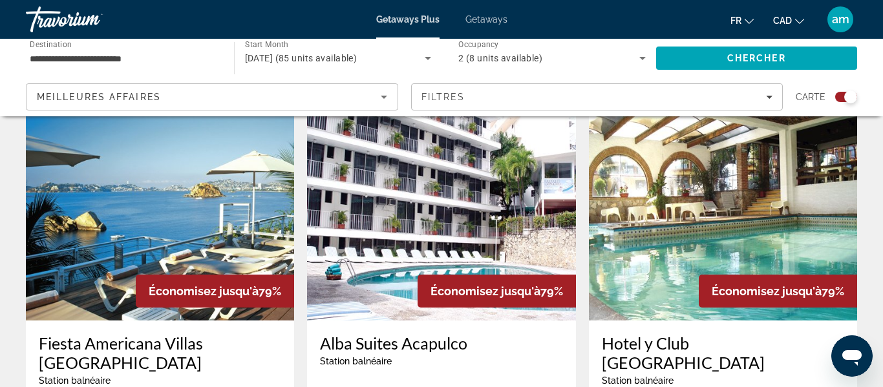
click at [156, 209] on img "Main content" at bounding box center [160, 217] width 268 height 207
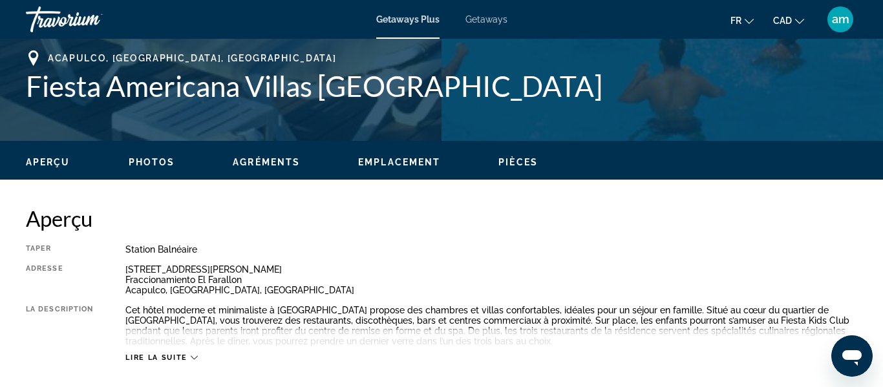
scroll to position [527, 0]
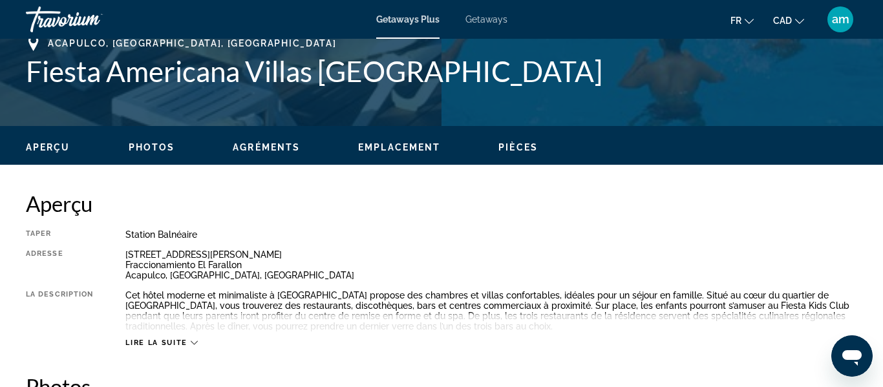
click at [147, 146] on span "Photos" at bounding box center [152, 147] width 47 height 10
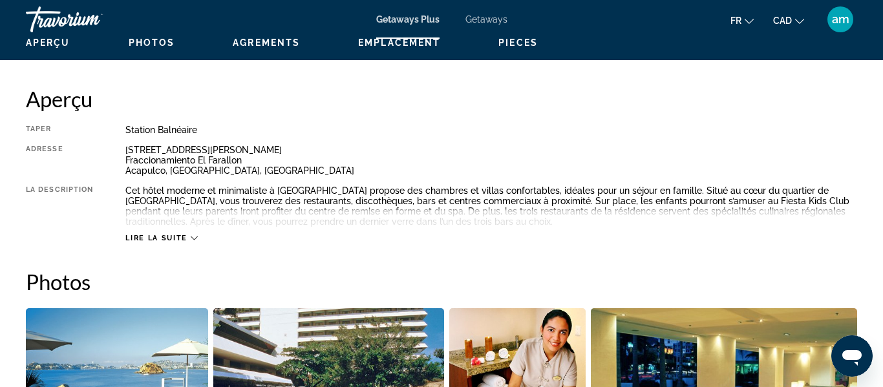
scroll to position [627, 0]
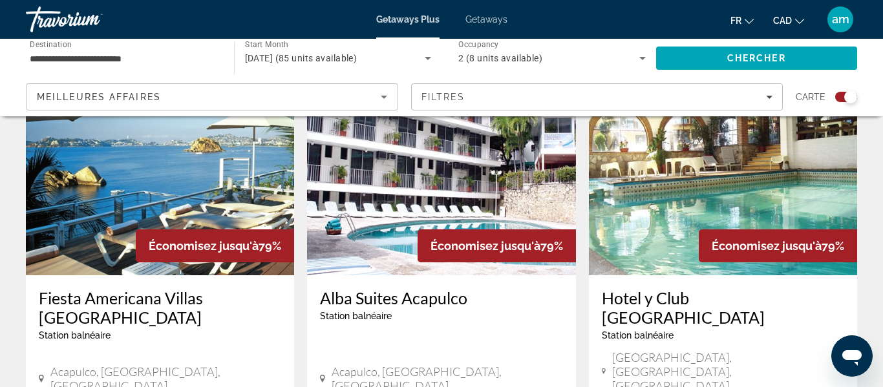
scroll to position [499, 0]
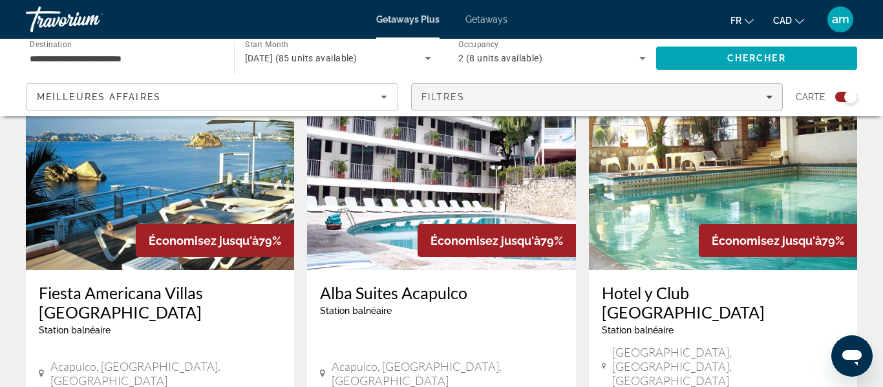
click at [729, 97] on div "Filtres" at bounding box center [598, 97] width 352 height 10
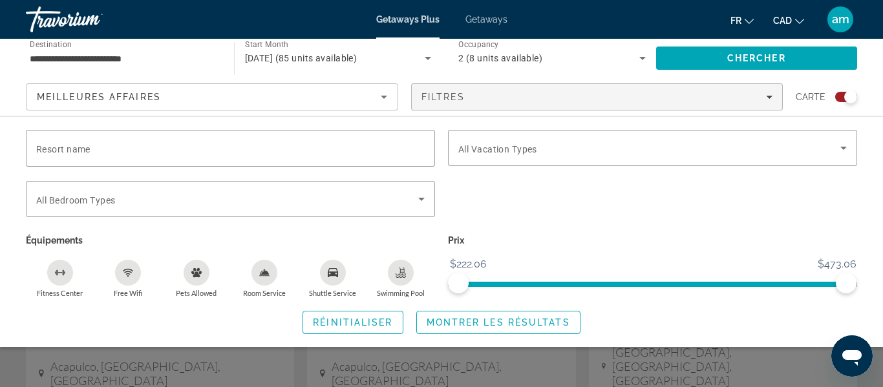
click at [347, 218] on div "Search widget" at bounding box center [230, 224] width 409 height 14
click at [347, 209] on div "Search widget" at bounding box center [230, 199] width 389 height 36
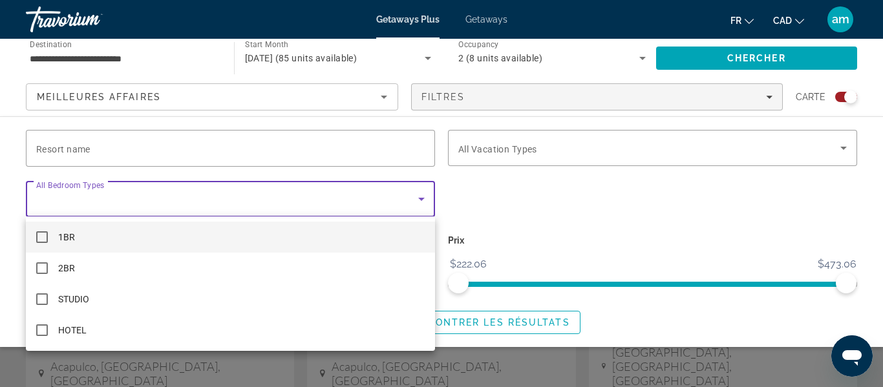
click at [653, 132] on div at bounding box center [441, 193] width 883 height 387
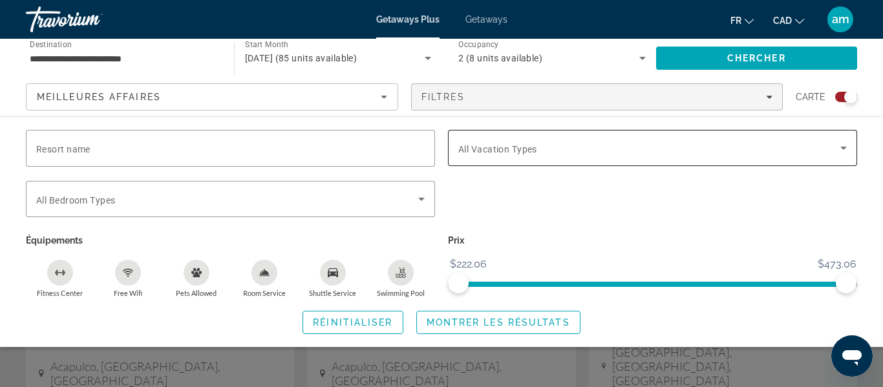
click at [621, 158] on div "Search widget" at bounding box center [652, 148] width 389 height 36
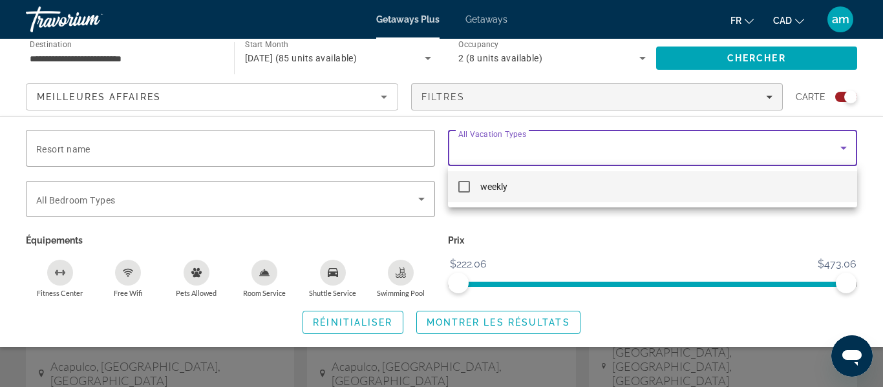
click at [464, 185] on mat-pseudo-checkbox at bounding box center [464, 187] width 12 height 12
click at [766, 98] on div at bounding box center [441, 193] width 883 height 387
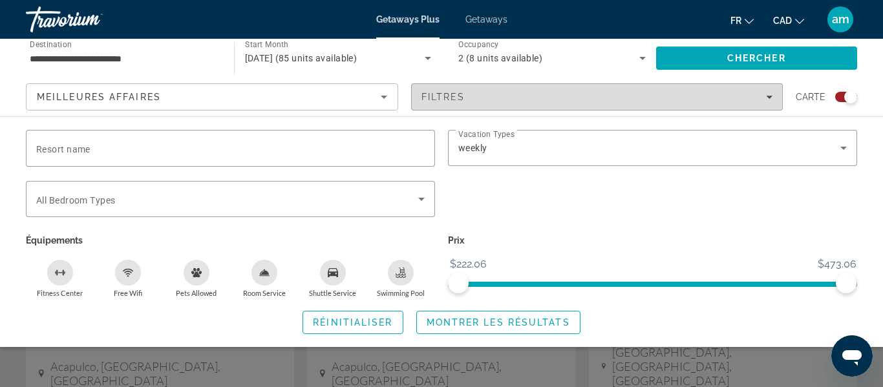
click at [765, 98] on div "Filtres" at bounding box center [598, 97] width 352 height 10
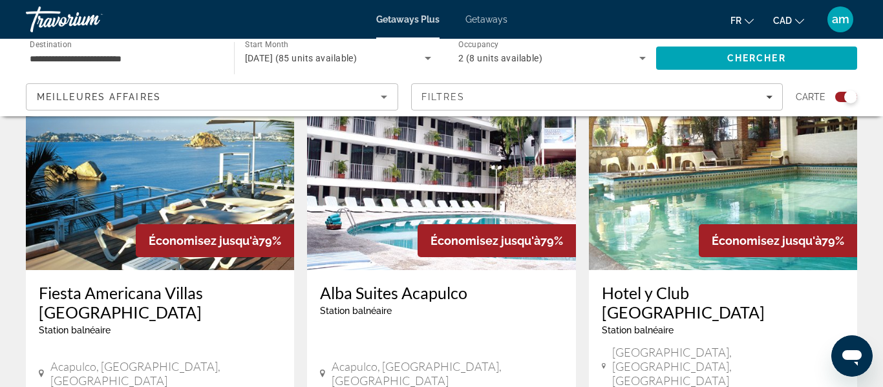
click at [765, 98] on div "Filtres" at bounding box center [598, 97] width 352 height 10
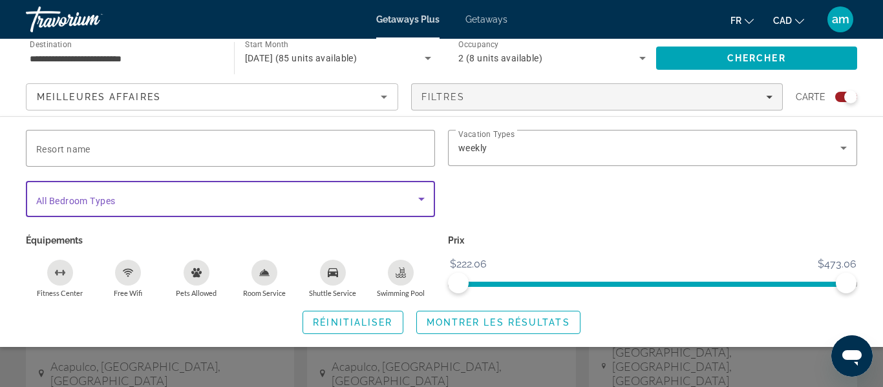
click at [263, 193] on span "Search widget" at bounding box center [227, 199] width 382 height 16
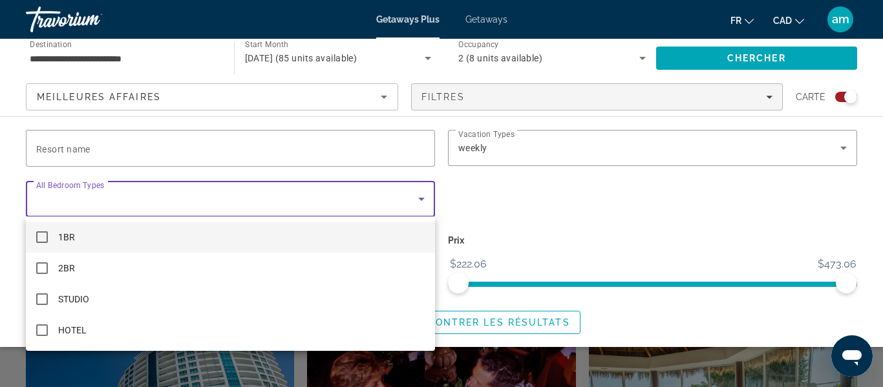
scroll to position [755, 0]
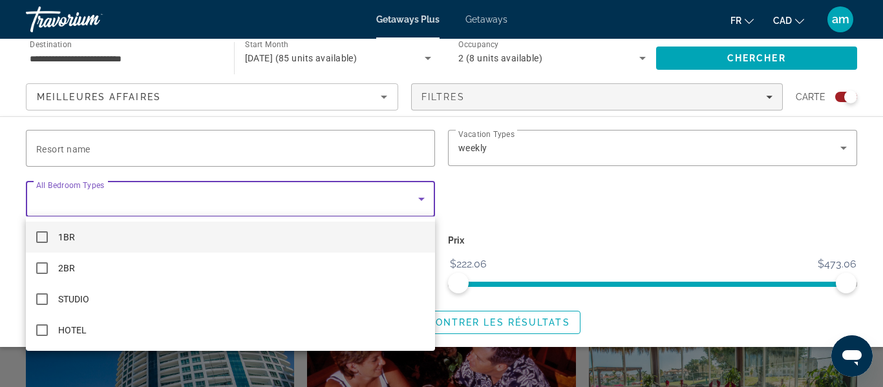
click at [162, 193] on div at bounding box center [441, 193] width 883 height 387
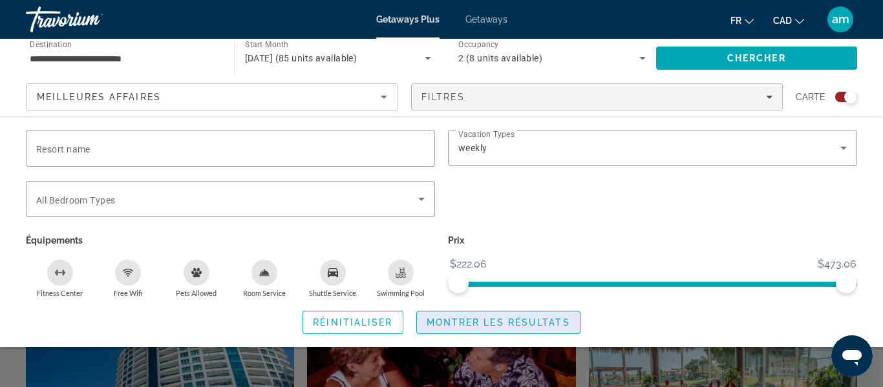
click at [486, 318] on span "Montrer les résultats" at bounding box center [499, 322] width 144 height 10
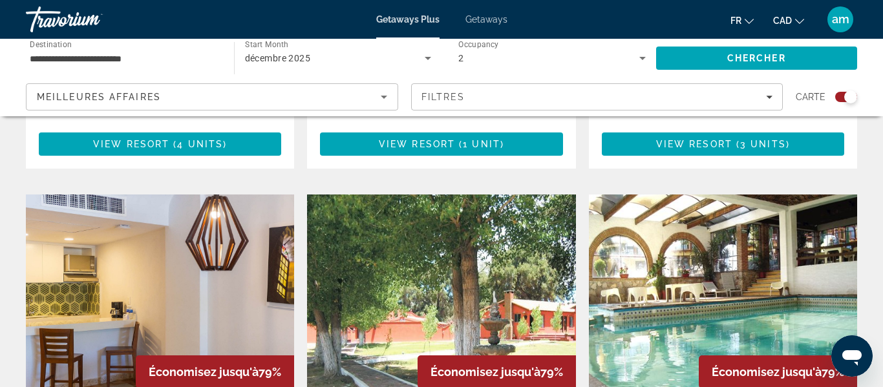
scroll to position [1337, 0]
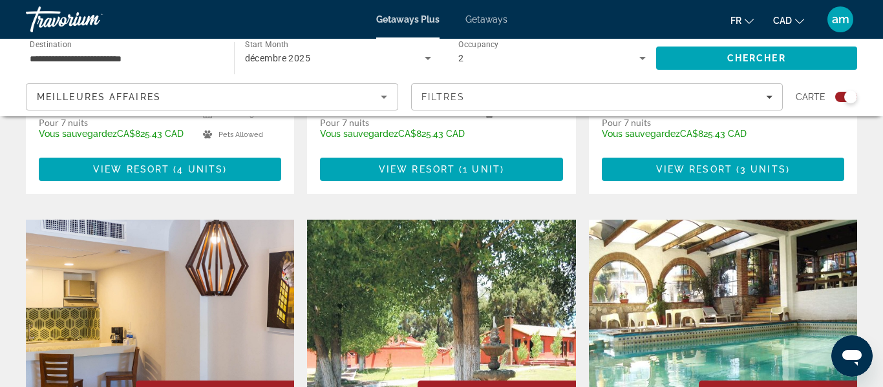
click at [196, 256] on img "Main content" at bounding box center [160, 323] width 268 height 207
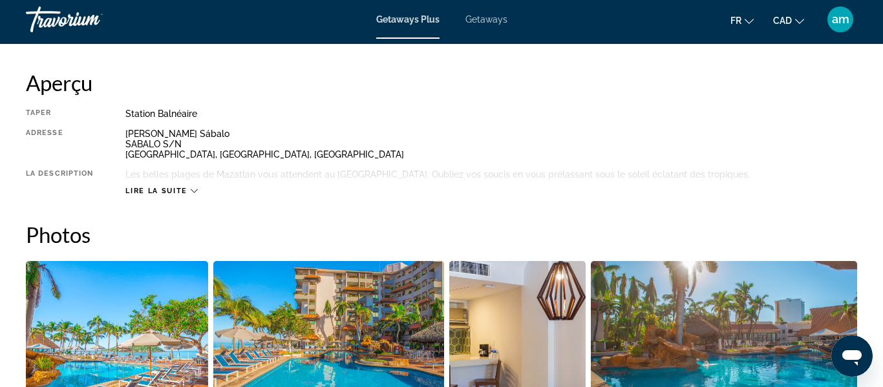
scroll to position [634, 0]
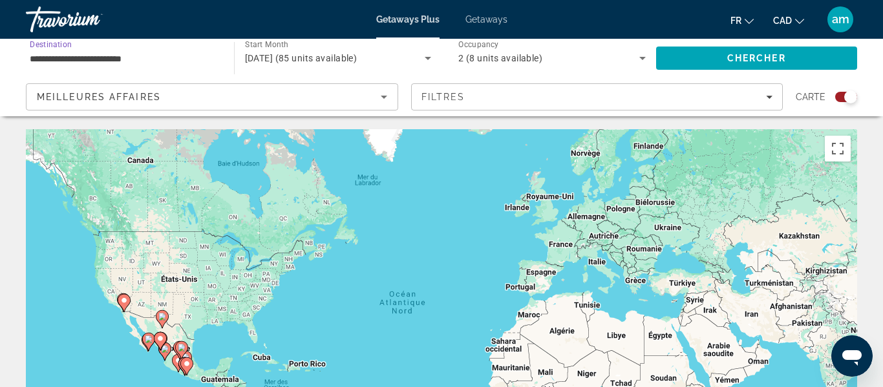
click at [192, 64] on input "**********" at bounding box center [123, 59] width 187 height 16
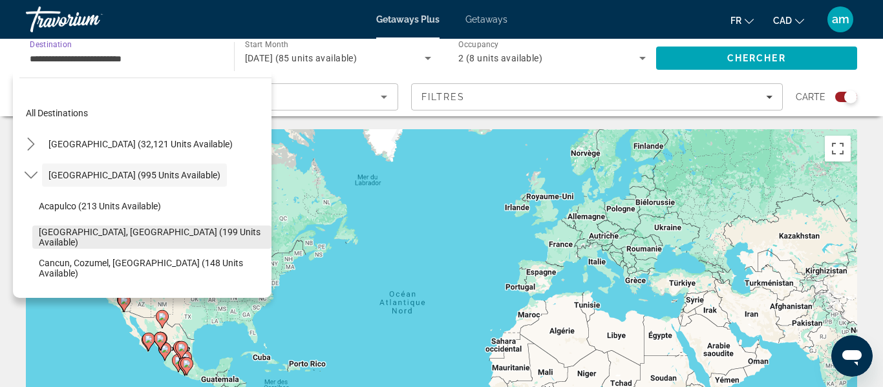
click at [182, 233] on span "Baja Peninsula, Los Cabos (199 units available)" at bounding box center [152, 237] width 226 height 21
type input "**********"
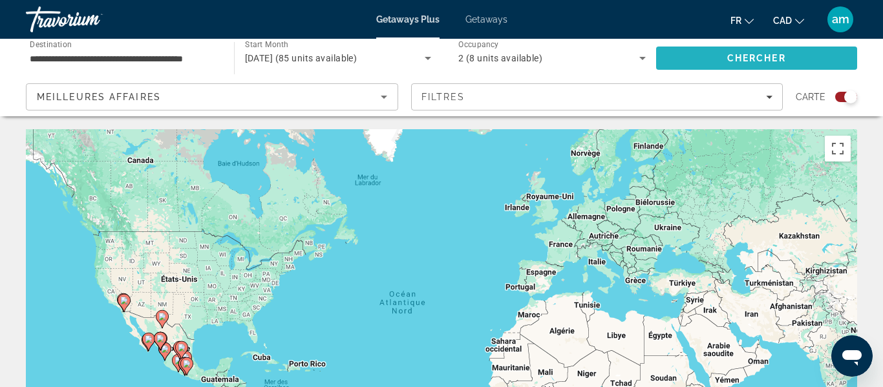
click at [731, 59] on span "Chercher" at bounding box center [756, 58] width 59 height 10
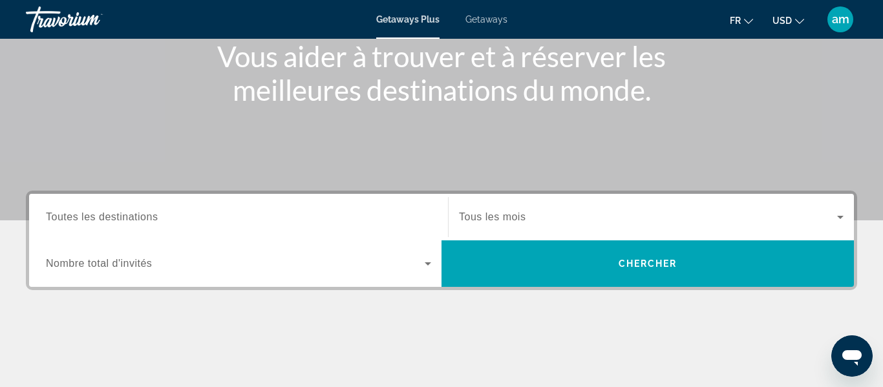
scroll to position [171, 0]
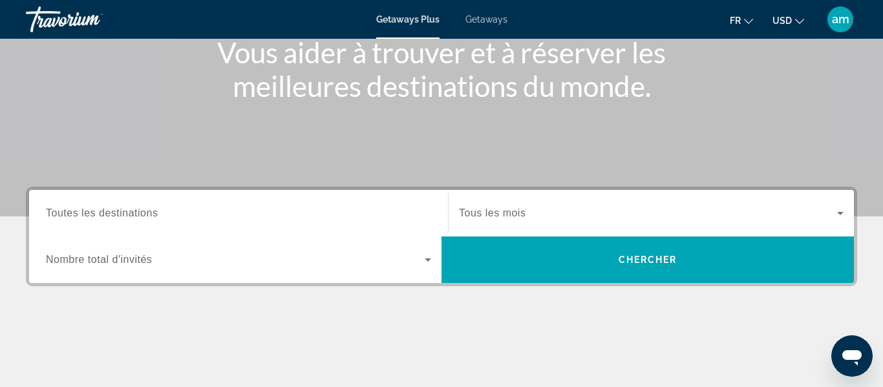
click at [316, 210] on input "Destination Toutes les destinations" at bounding box center [238, 214] width 385 height 16
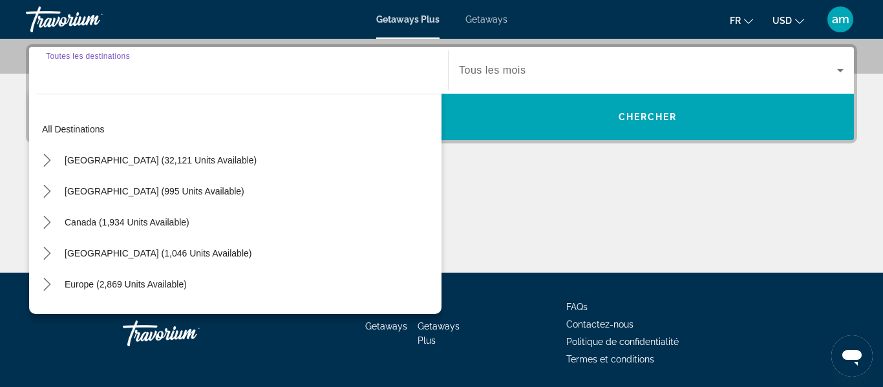
scroll to position [316, 0]
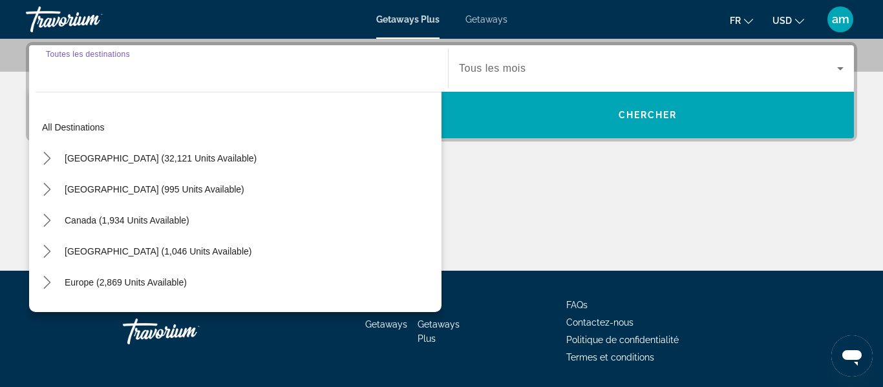
click at [109, 74] on input "Destination Toutes les destinations" at bounding box center [238, 69] width 385 height 16
click at [531, 222] on div "Main content" at bounding box center [441, 222] width 831 height 97
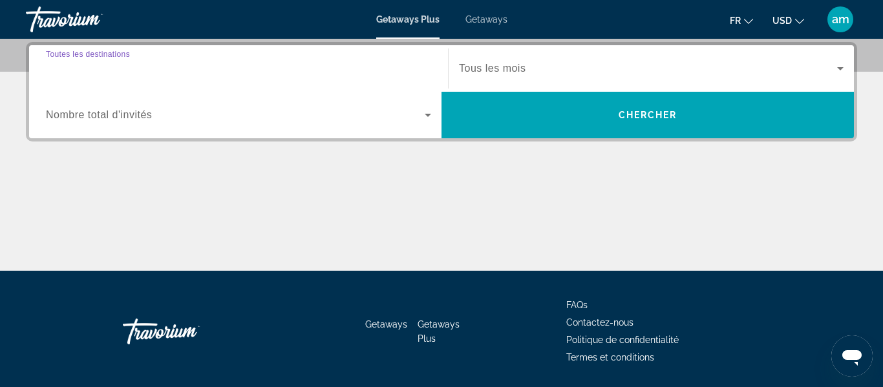
click at [178, 70] on input "Destination Toutes les destinations" at bounding box center [238, 69] width 385 height 16
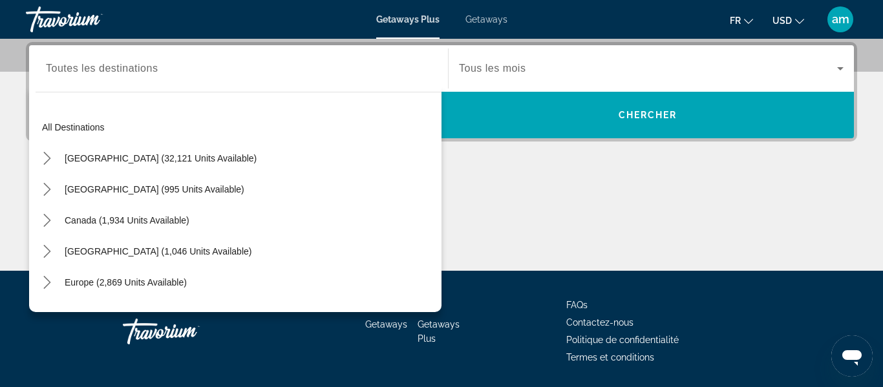
click at [504, 19] on span "Getaways" at bounding box center [487, 19] width 42 height 10
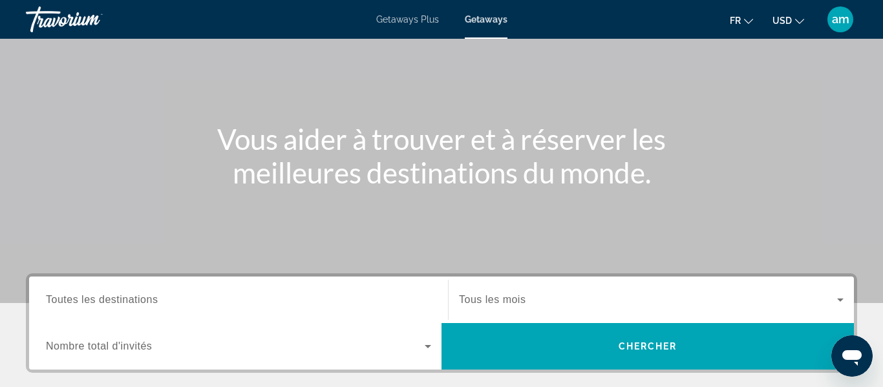
scroll to position [102, 0]
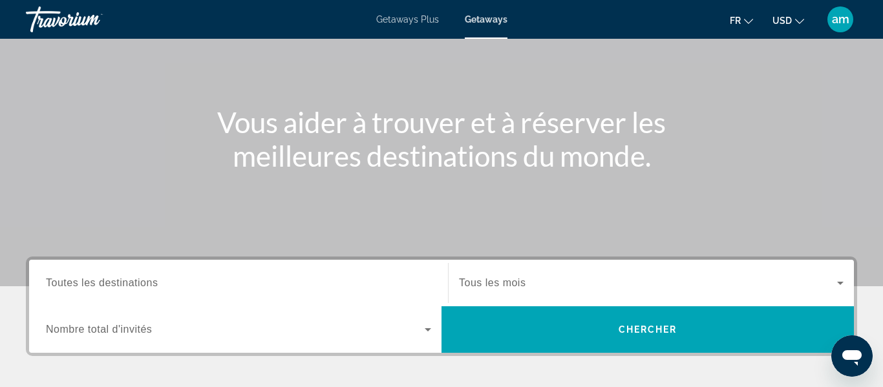
click at [120, 284] on span "Toutes les destinations" at bounding box center [102, 282] width 112 height 11
click at [120, 284] on input "Destination Toutes les destinations" at bounding box center [238, 284] width 385 height 16
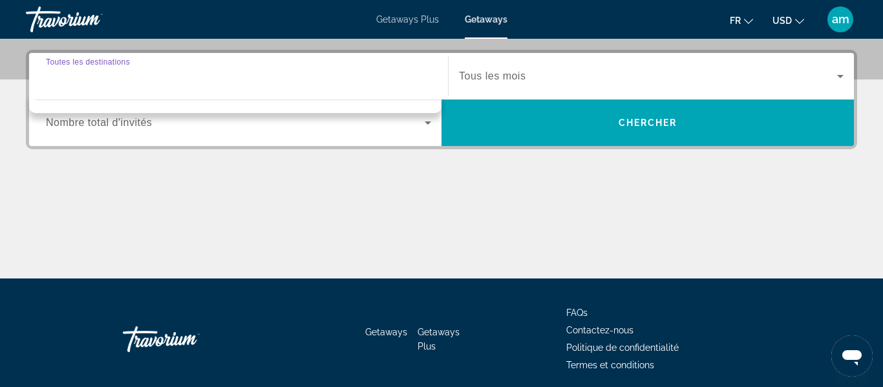
scroll to position [316, 0]
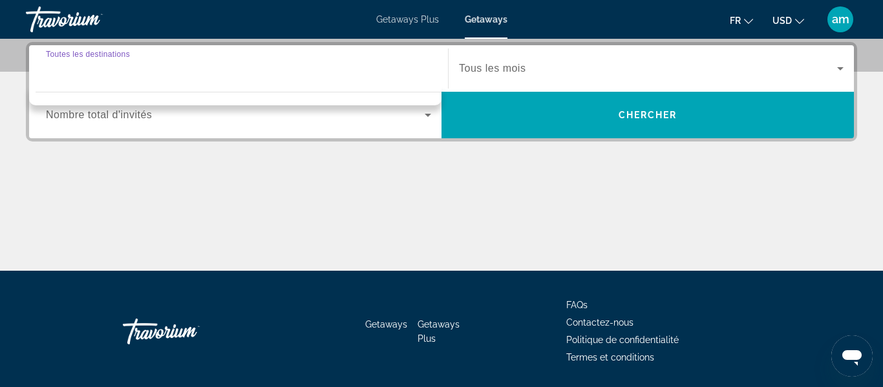
click at [59, 80] on div "Search widget" at bounding box center [238, 68] width 385 height 37
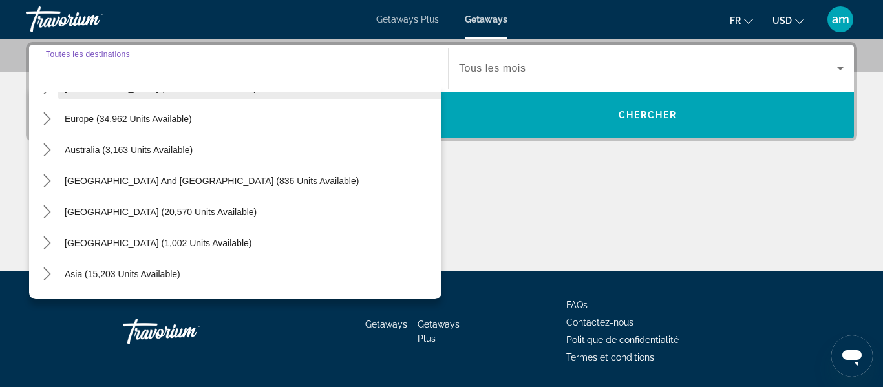
scroll to position [160, 0]
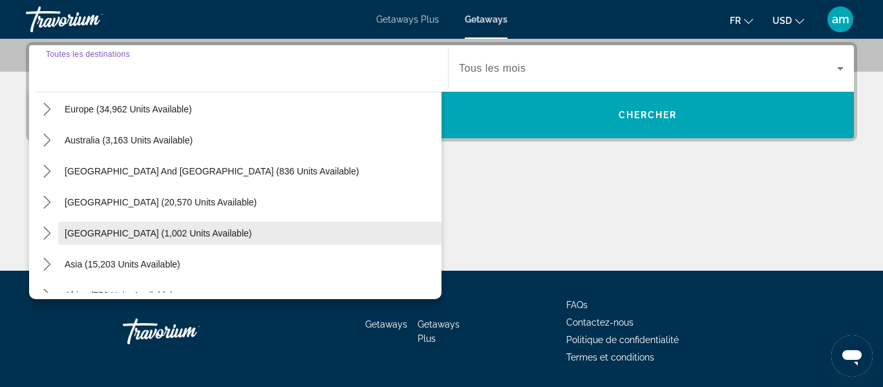
click at [153, 230] on span "[GEOGRAPHIC_DATA] (1,002 units available)" at bounding box center [158, 233] width 187 height 10
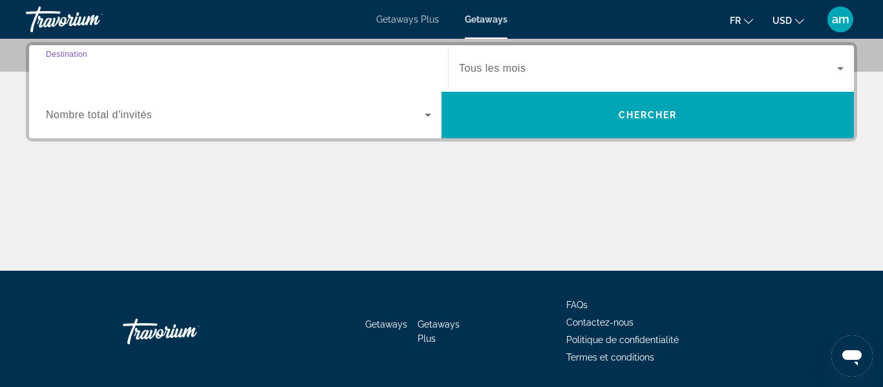
type input "**********"
click at [169, 111] on span "Search widget" at bounding box center [235, 115] width 379 height 16
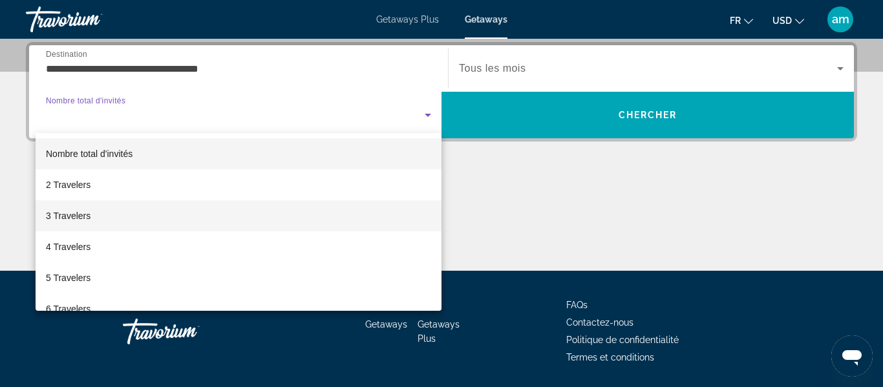
click at [167, 201] on mat-option "3 Travelers" at bounding box center [239, 215] width 406 height 31
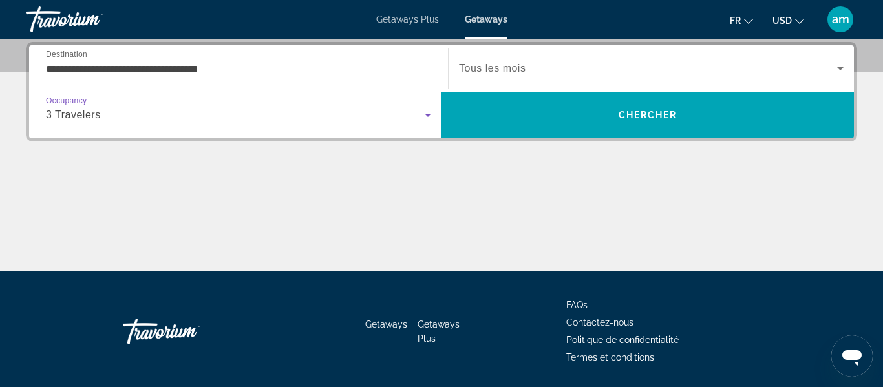
click at [188, 110] on div "3 Travelers" at bounding box center [235, 115] width 379 height 16
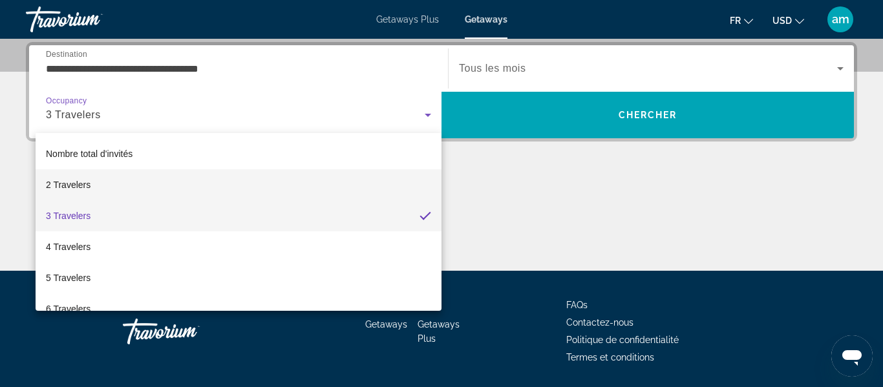
click at [142, 186] on mat-option "2 Travelers" at bounding box center [239, 184] width 406 height 31
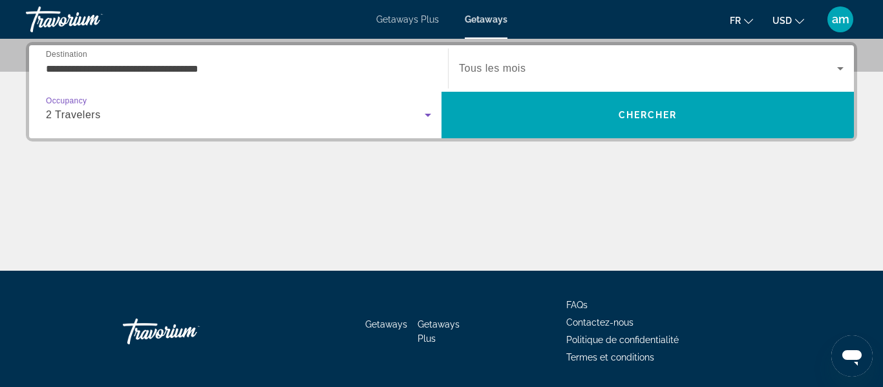
click at [577, 58] on div "Search widget" at bounding box center [651, 68] width 385 height 36
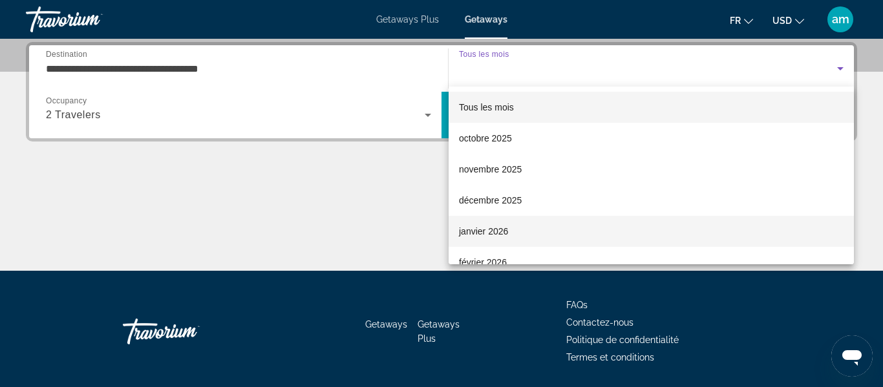
click at [519, 228] on mat-option "janvier 2026" at bounding box center [651, 231] width 405 height 31
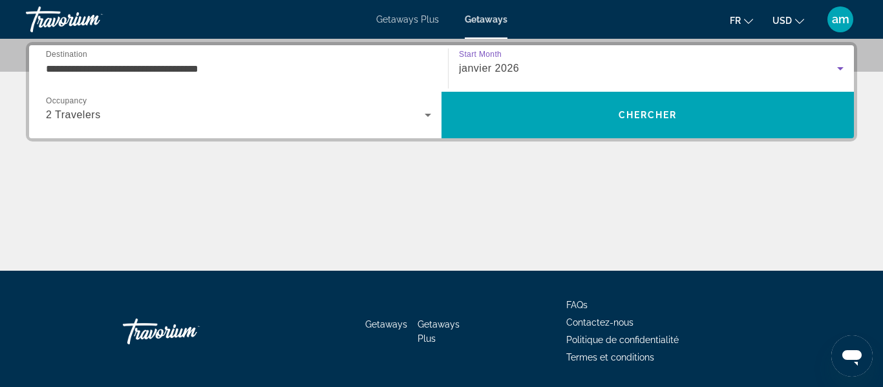
click at [545, 69] on div "janvier 2026" at bounding box center [648, 69] width 378 height 16
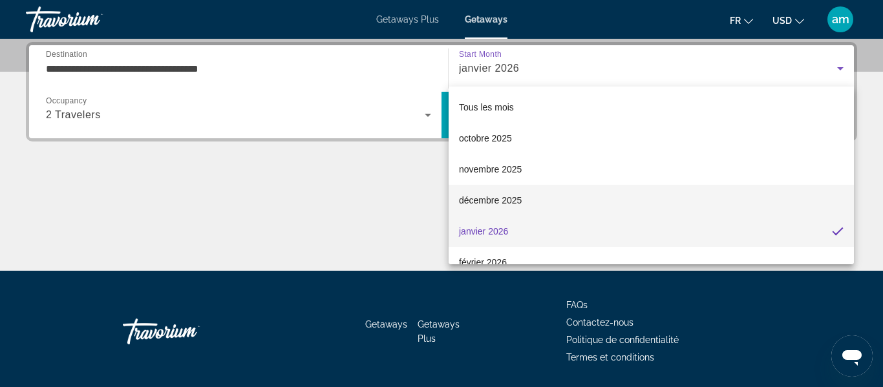
click at [505, 202] on span "décembre 2025" at bounding box center [490, 201] width 63 height 16
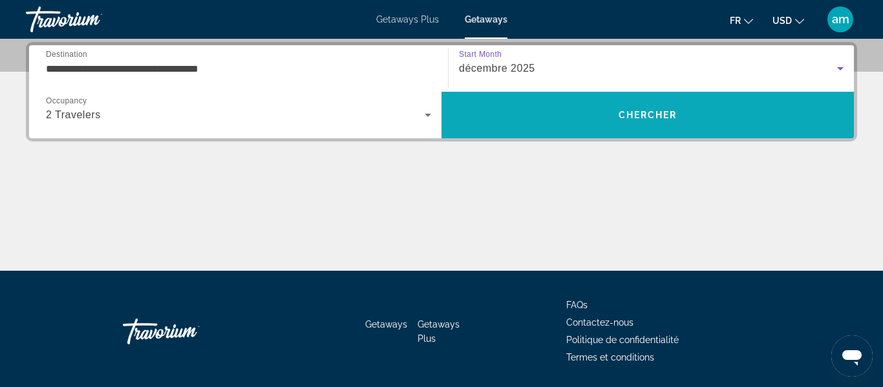
click at [527, 114] on span "Search" at bounding box center [648, 115] width 412 height 31
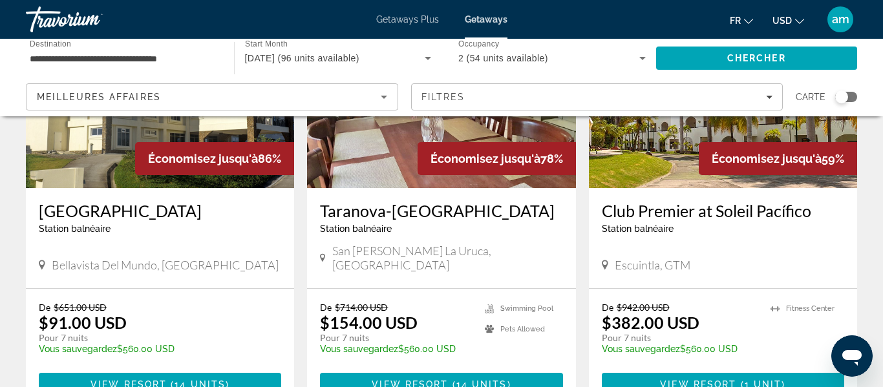
scroll to position [112, 0]
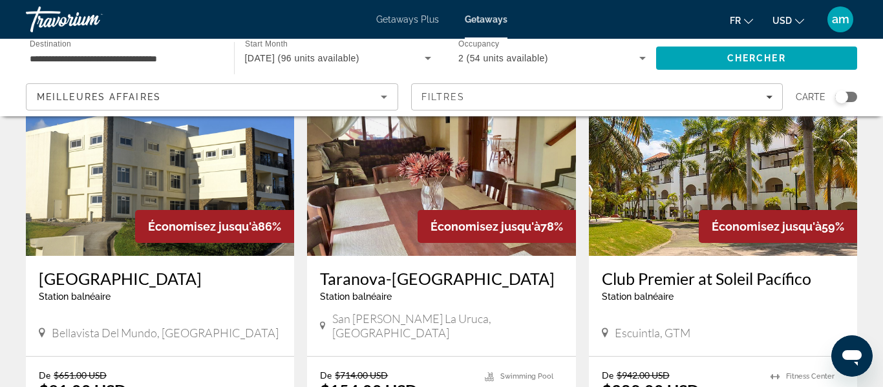
click at [796, 17] on icon "Change currency" at bounding box center [799, 21] width 9 height 9
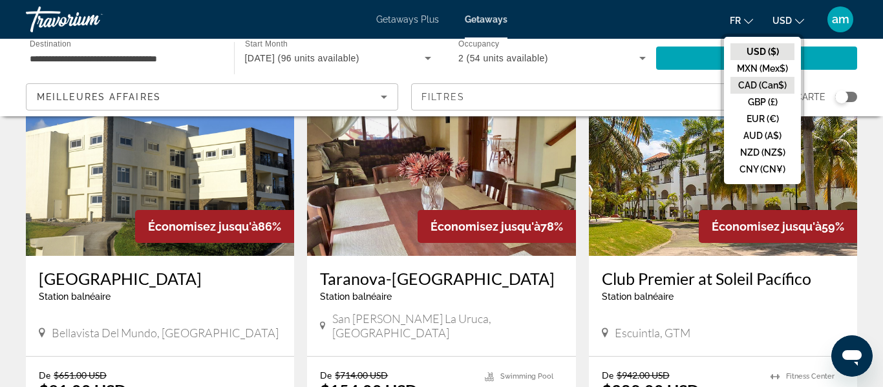
click at [759, 81] on button "CAD (Can$)" at bounding box center [763, 85] width 64 height 17
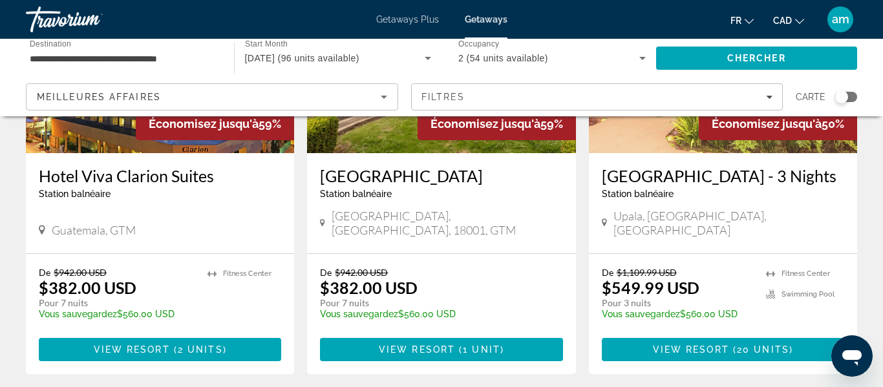
scroll to position [676, 0]
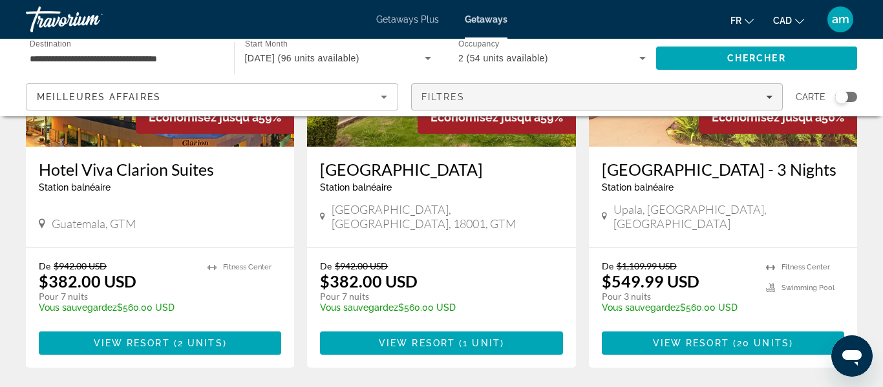
click at [703, 99] on div "Filtres" at bounding box center [598, 97] width 352 height 10
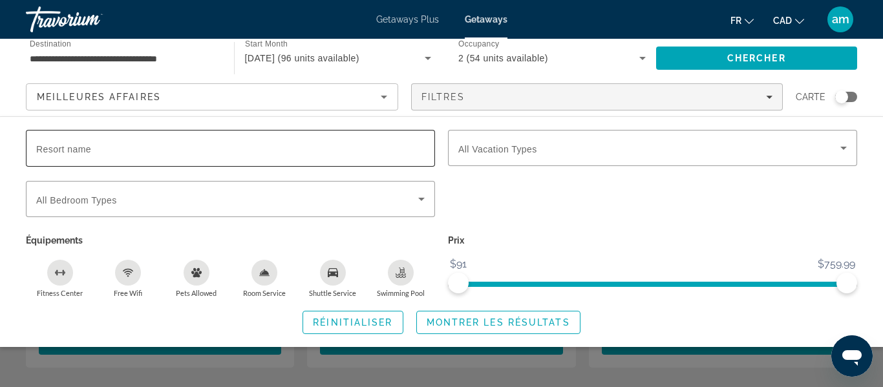
click at [204, 147] on input "Resort name" at bounding box center [230, 149] width 389 height 16
type input "*********"
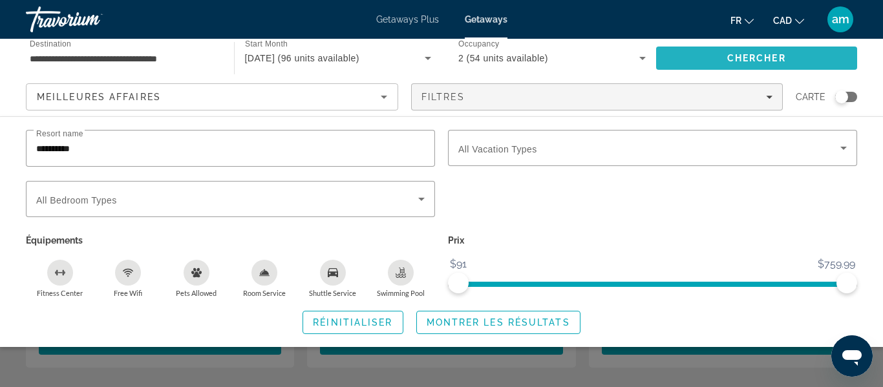
click at [709, 57] on span "Search" at bounding box center [757, 58] width 202 height 31
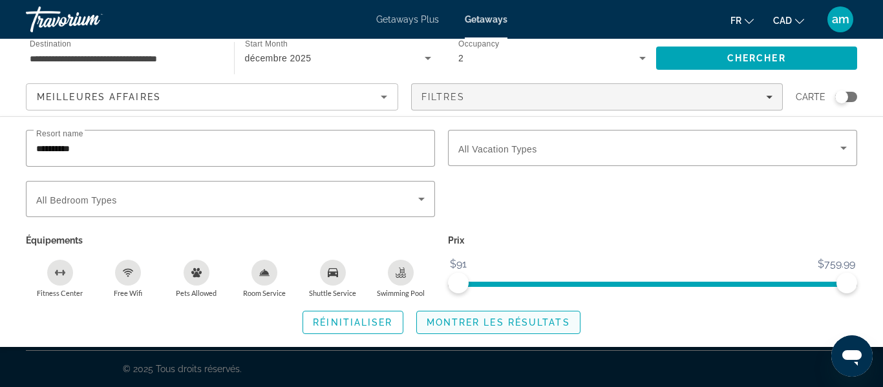
click at [497, 332] on span "Search widget" at bounding box center [498, 322] width 163 height 31
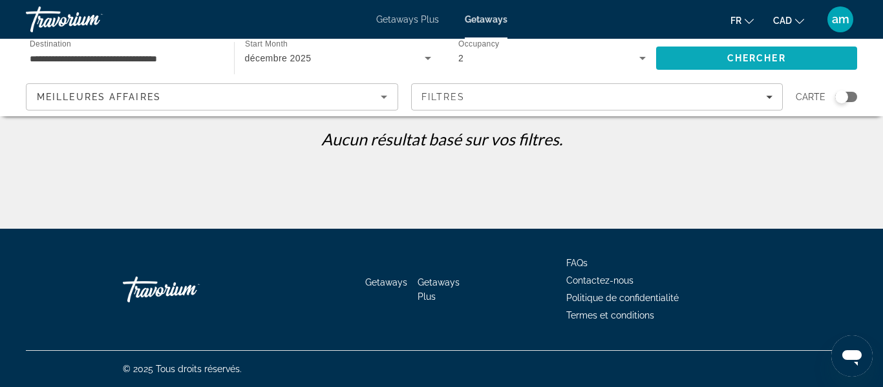
click at [689, 64] on span "Search" at bounding box center [757, 58] width 202 height 31
click at [285, 107] on div "Meilleures affaires" at bounding box center [212, 102] width 350 height 36
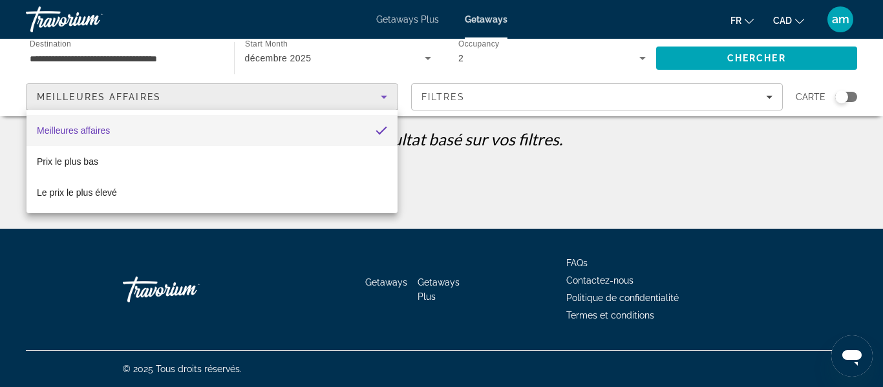
click at [237, 120] on mat-option "Meilleures affaires" at bounding box center [212, 130] width 371 height 31
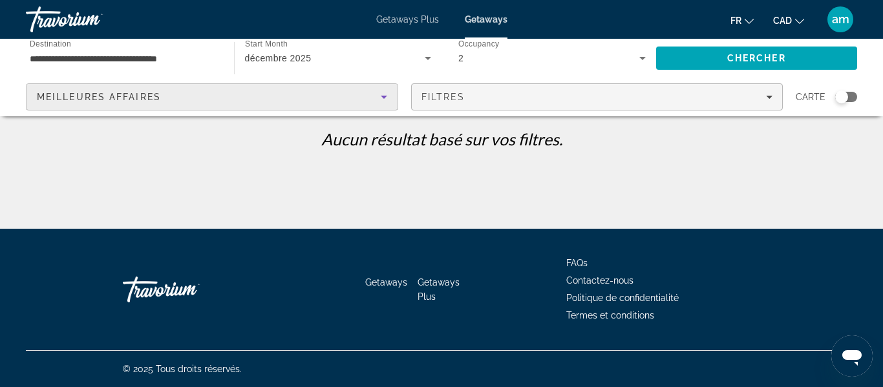
click at [498, 96] on div "Filtres" at bounding box center [598, 97] width 352 height 10
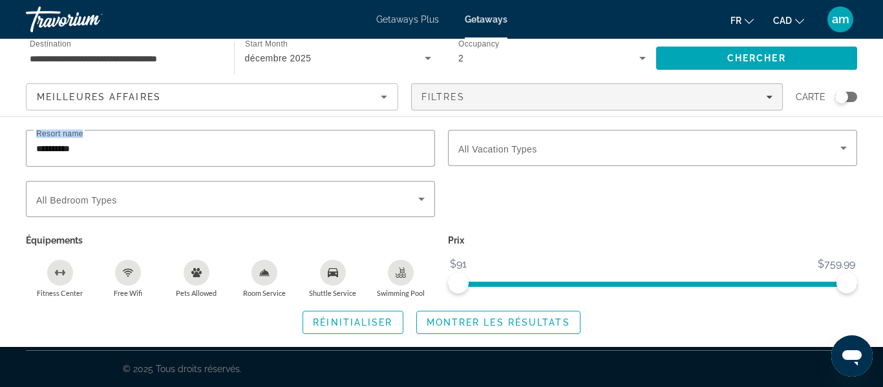
drag, startPoint x: 330, startPoint y: 163, endPoint x: 0, endPoint y: 138, distance: 331.3
click at [0, 138] on div "Resort name ********* Vacation Types All Vacation Types Bedroom Types All Bedro…" at bounding box center [441, 232] width 883 height 204
click at [123, 152] on input "*********" at bounding box center [230, 149] width 389 height 16
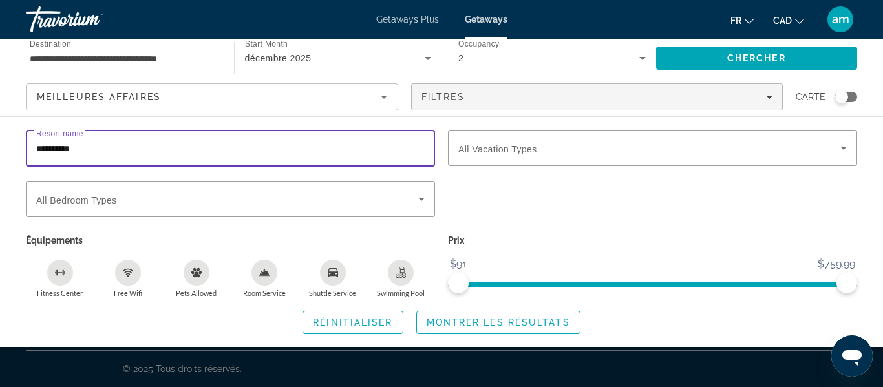
drag, startPoint x: 112, startPoint y: 149, endPoint x: 5, endPoint y: 159, distance: 108.4
click at [6, 160] on div "Resort name ********* Vacation Types All Vacation Types Bedroom Types All Bedro…" at bounding box center [441, 232] width 883 height 204
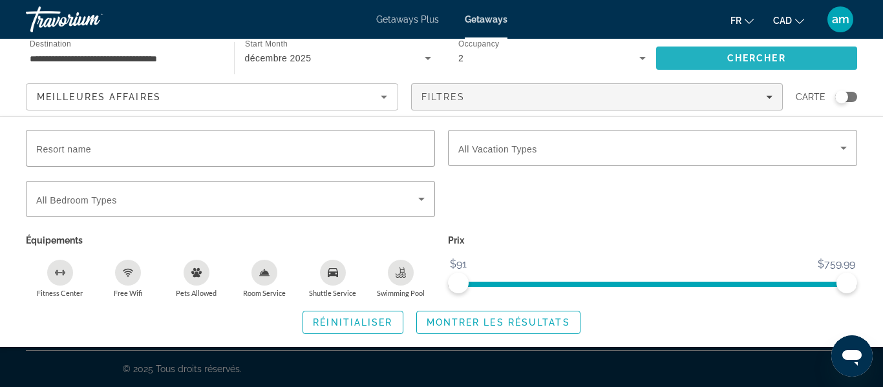
click at [698, 61] on span "Search" at bounding box center [757, 58] width 202 height 31
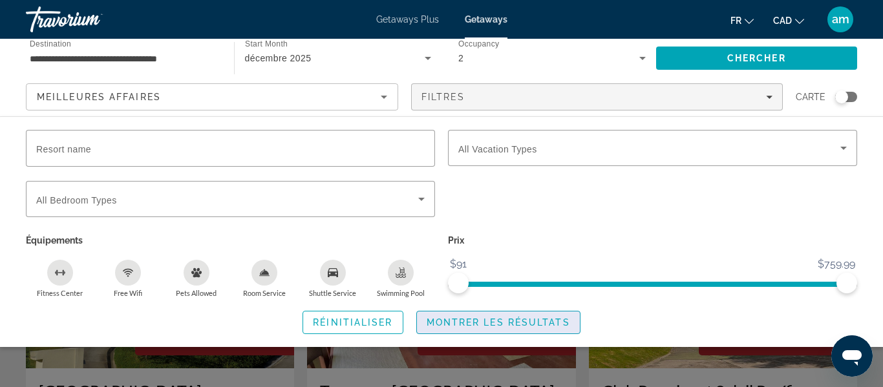
click at [473, 320] on span "Montrer les résultats" at bounding box center [499, 322] width 144 height 10
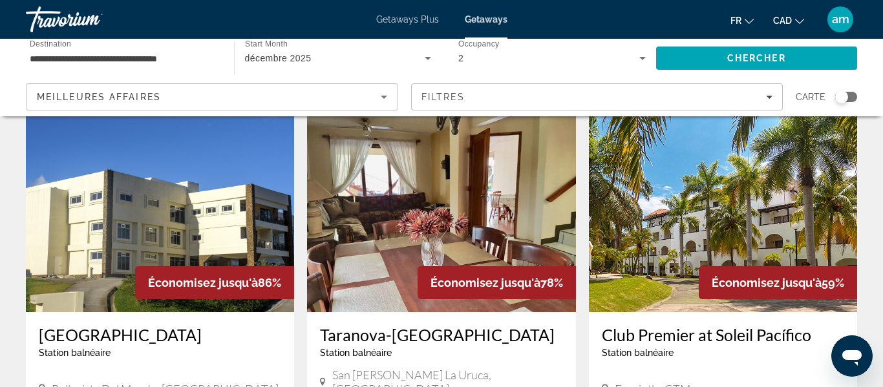
scroll to position [55, 0]
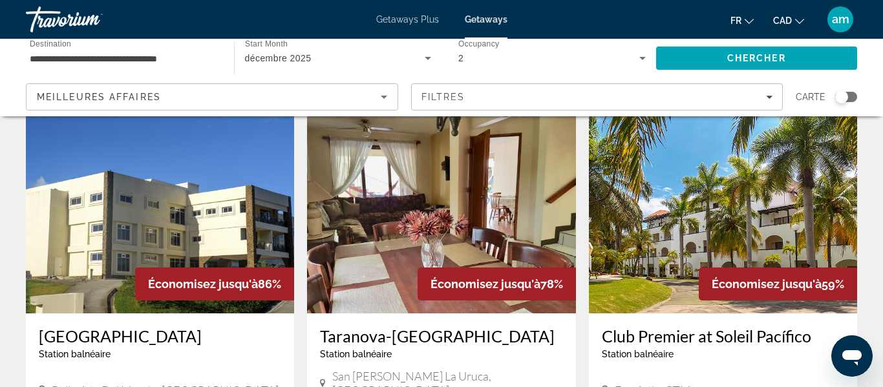
click at [394, 264] on img "Main content" at bounding box center [441, 210] width 268 height 207
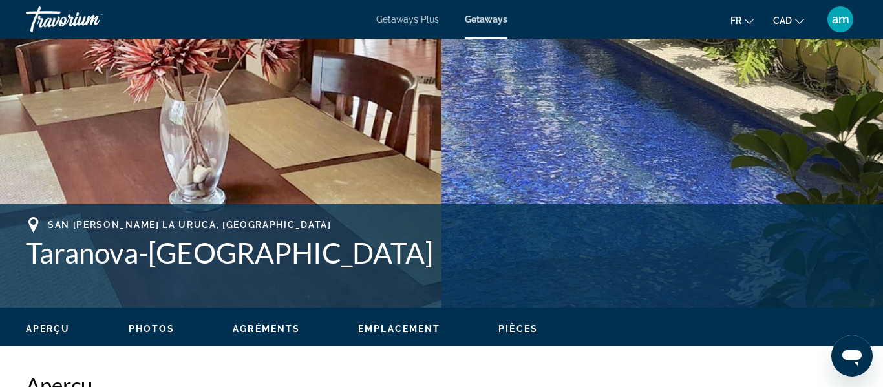
scroll to position [346, 0]
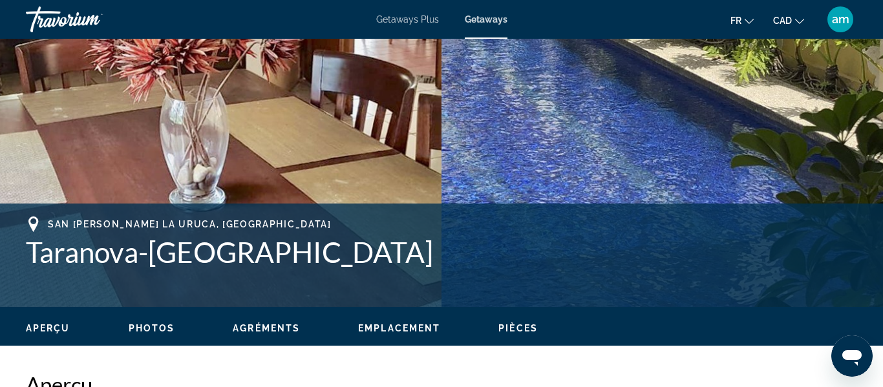
click at [157, 326] on span "Photos" at bounding box center [152, 328] width 47 height 10
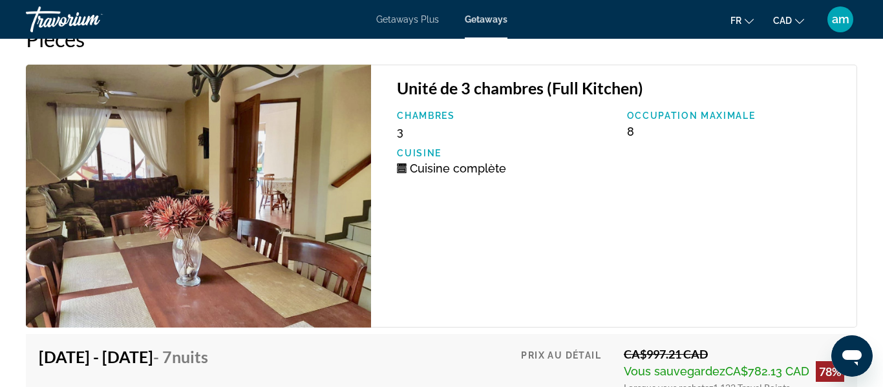
scroll to position [2339, 0]
click at [308, 176] on img "Main content" at bounding box center [198, 196] width 345 height 263
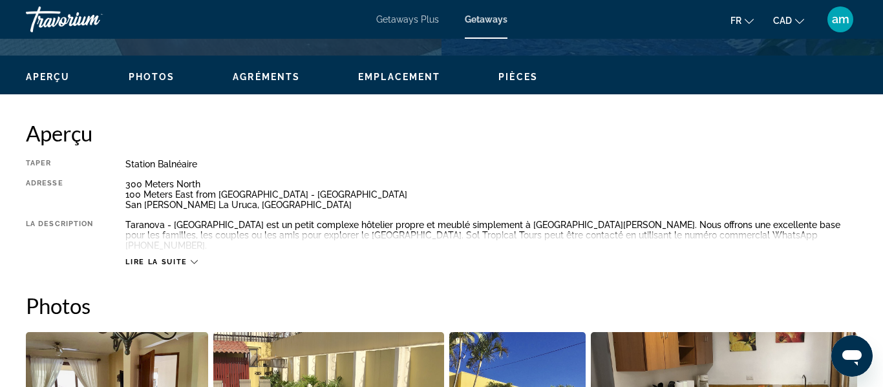
scroll to position [590, 0]
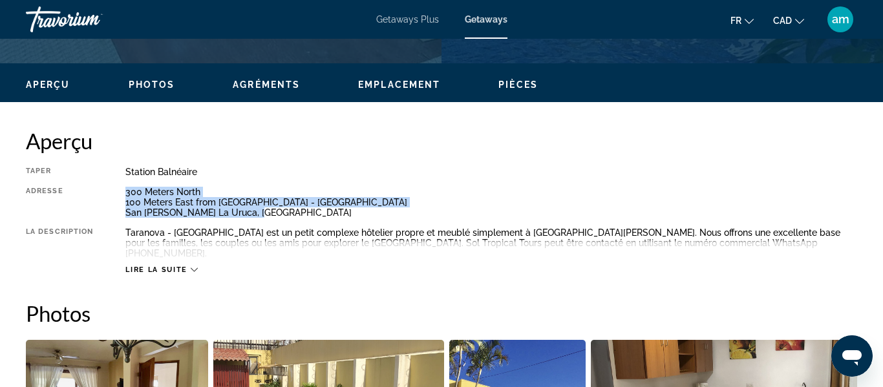
drag, startPoint x: 127, startPoint y: 191, endPoint x: 273, endPoint y: 217, distance: 148.4
click at [273, 217] on div "300 Meters North 100 Meters East from [GEOGRAPHIC_DATA] - [GEOGRAPHIC_DATA] [GE…" at bounding box center [491, 202] width 732 height 31
copy div "300 Meters North 100 Meters East from [GEOGRAPHIC_DATA] - [GEOGRAPHIC_DATA] [GE…"
click at [167, 266] on span "Lire la suite" at bounding box center [155, 270] width 61 height 8
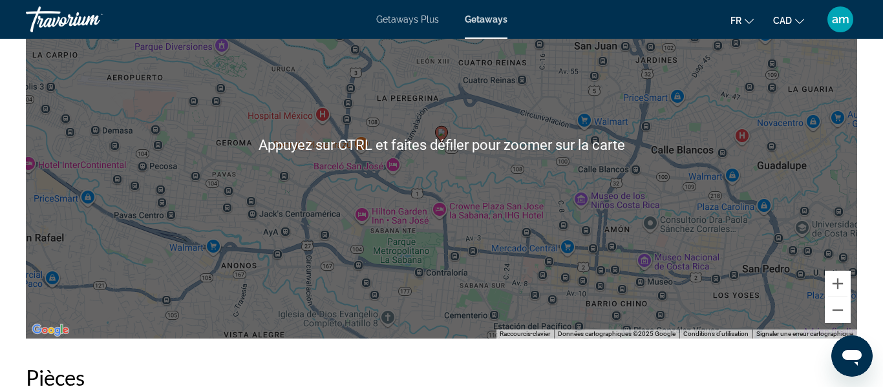
scroll to position [2008, 0]
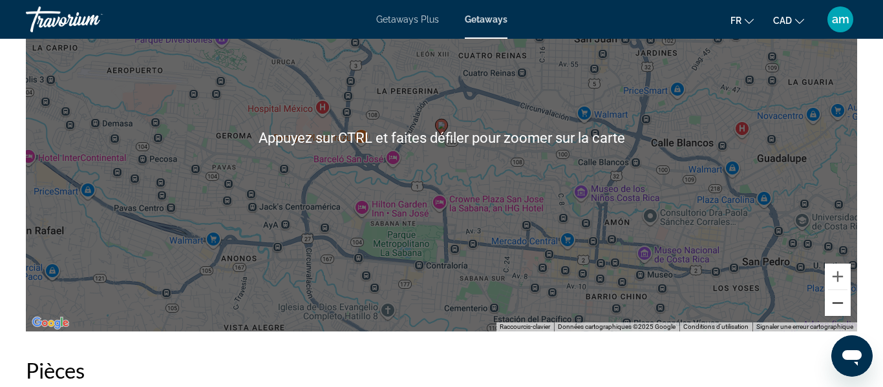
click at [837, 300] on button "Zoom arrière" at bounding box center [838, 303] width 26 height 26
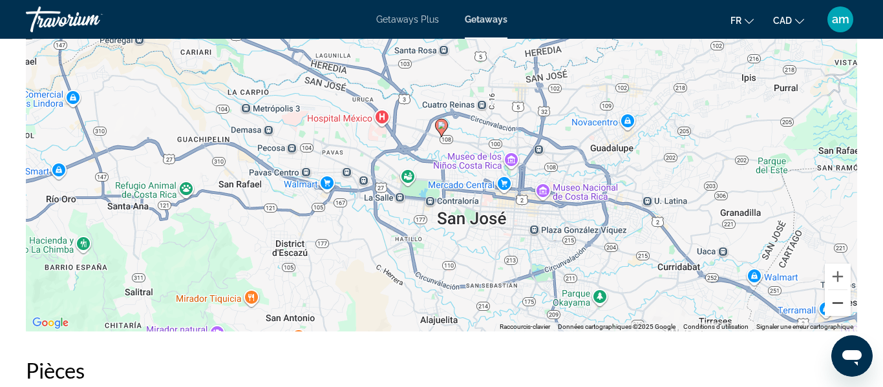
click at [837, 300] on button "Zoom arrière" at bounding box center [838, 303] width 26 height 26
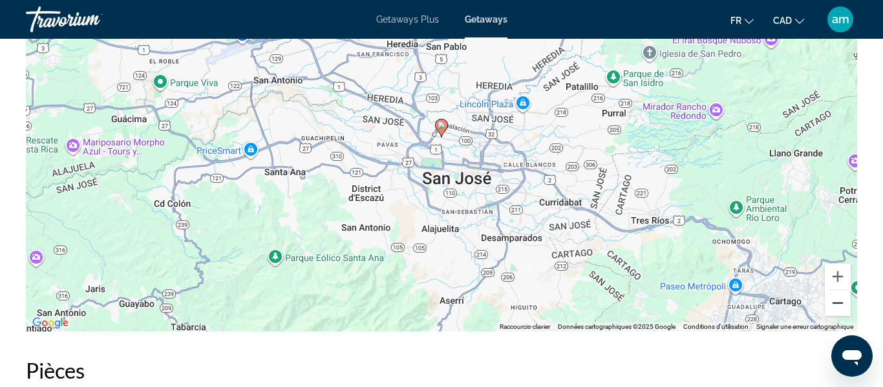
click at [837, 300] on button "Zoom arrière" at bounding box center [838, 303] width 26 height 26
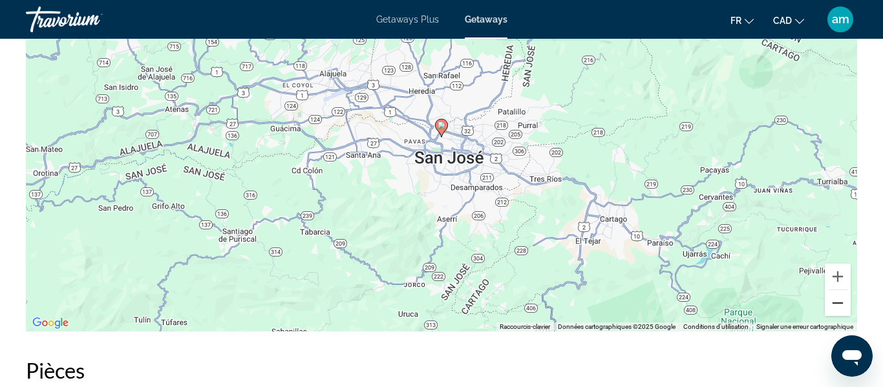
click at [837, 300] on button "Zoom arrière" at bounding box center [838, 303] width 26 height 26
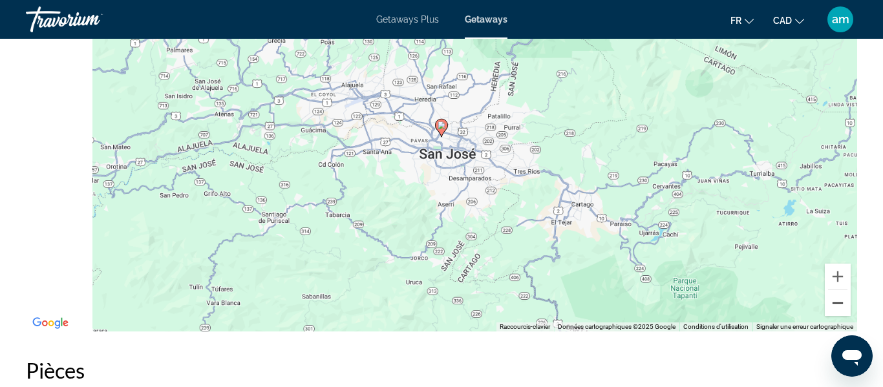
click at [837, 300] on button "Zoom arrière" at bounding box center [838, 303] width 26 height 26
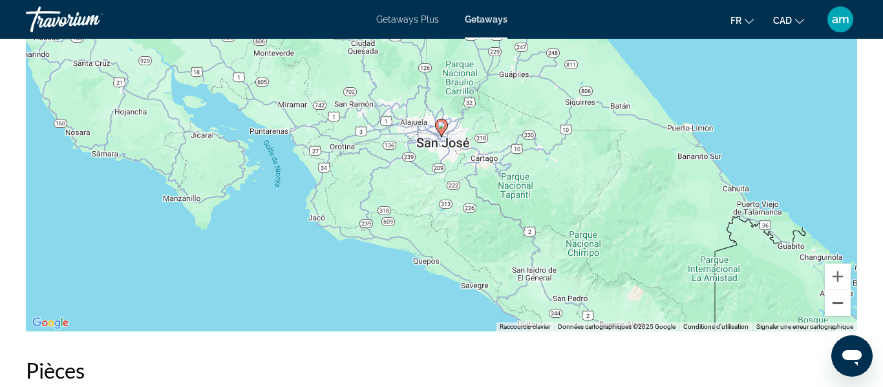
click at [837, 300] on button "Zoom arrière" at bounding box center [838, 303] width 26 height 26
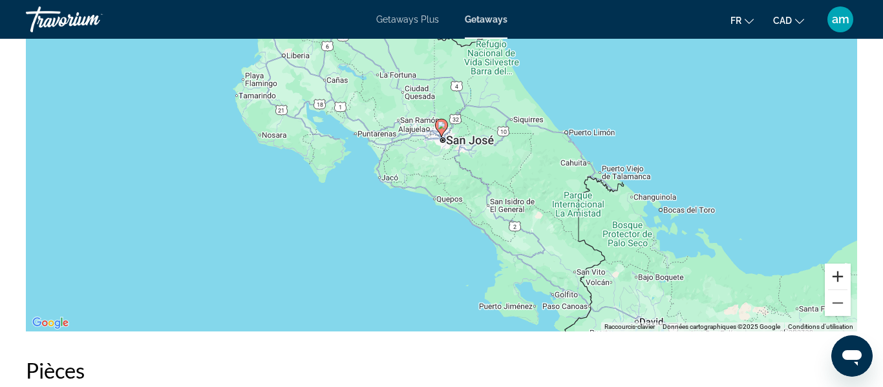
click at [841, 264] on button "Zoom avant" at bounding box center [838, 277] width 26 height 26
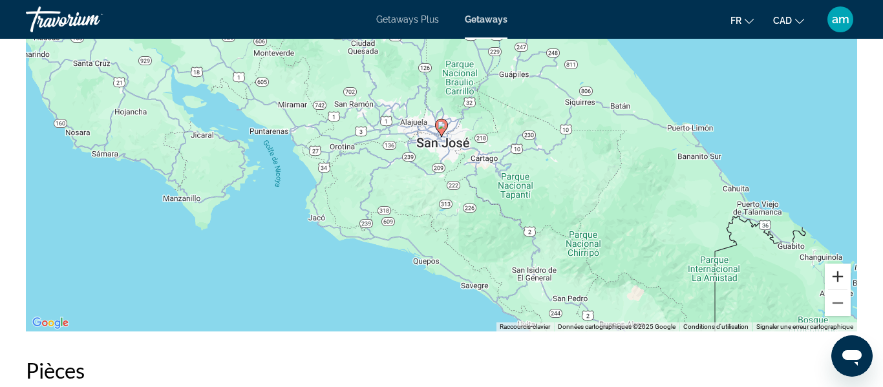
click at [841, 264] on button "Zoom avant" at bounding box center [838, 277] width 26 height 26
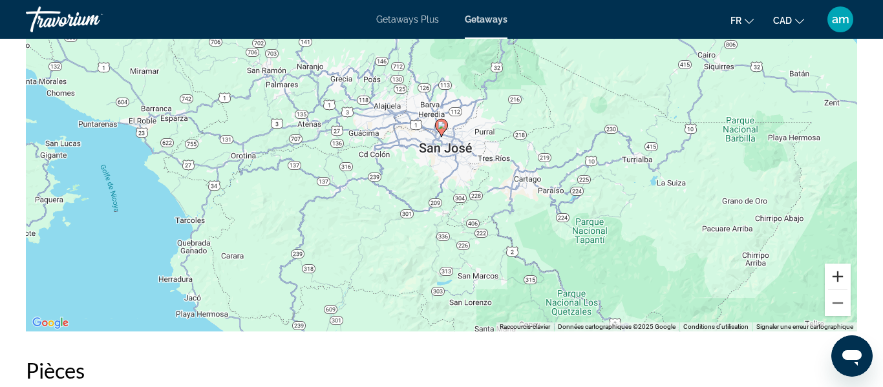
click at [841, 264] on button "Zoom avant" at bounding box center [838, 277] width 26 height 26
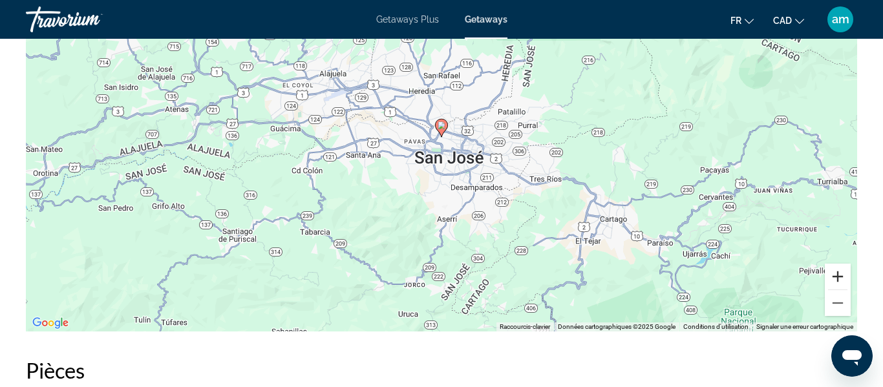
click at [841, 264] on button "Zoom avant" at bounding box center [838, 277] width 26 height 26
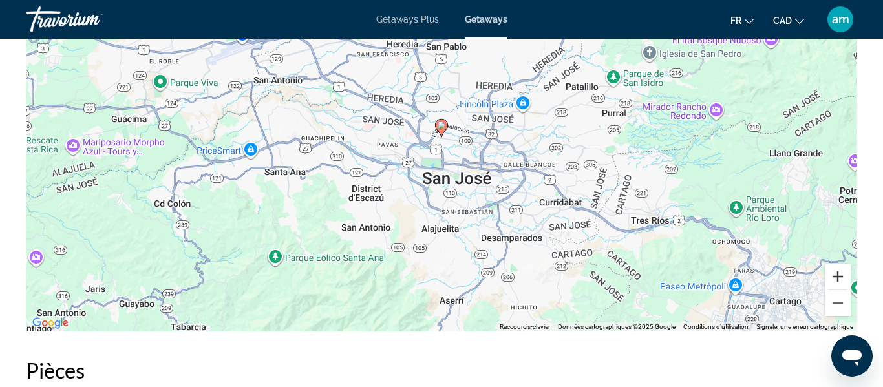
click at [844, 267] on button "Zoom avant" at bounding box center [838, 277] width 26 height 26
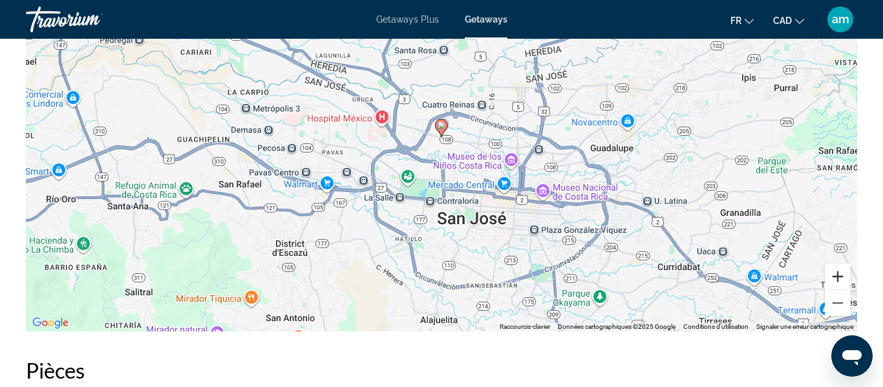
click at [842, 273] on button "Zoom avant" at bounding box center [838, 277] width 26 height 26
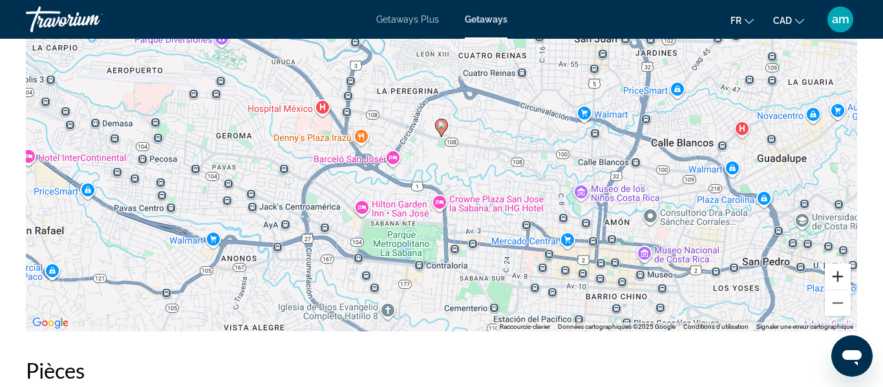
click at [842, 273] on button "Zoom avant" at bounding box center [838, 277] width 26 height 26
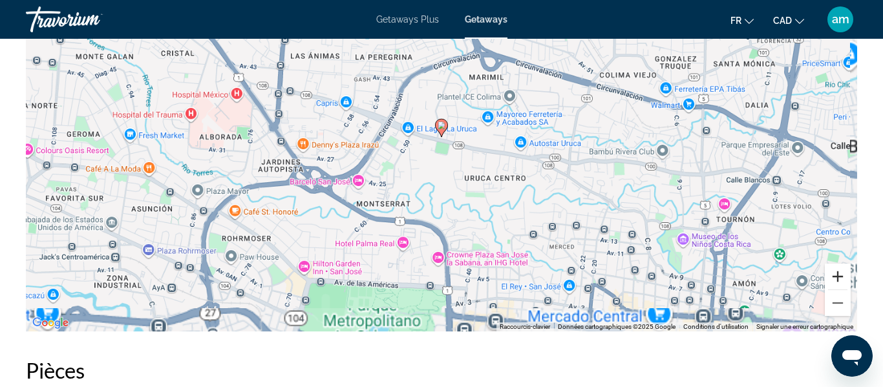
click at [842, 273] on button "Zoom avant" at bounding box center [838, 277] width 26 height 26
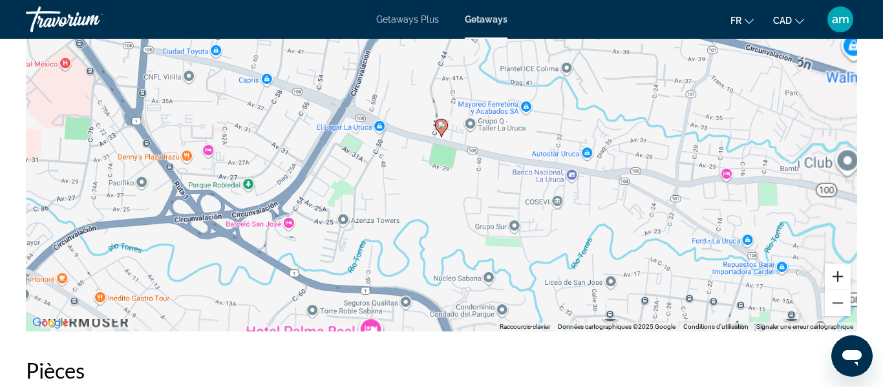
click at [842, 273] on button "Zoom avant" at bounding box center [838, 277] width 26 height 26
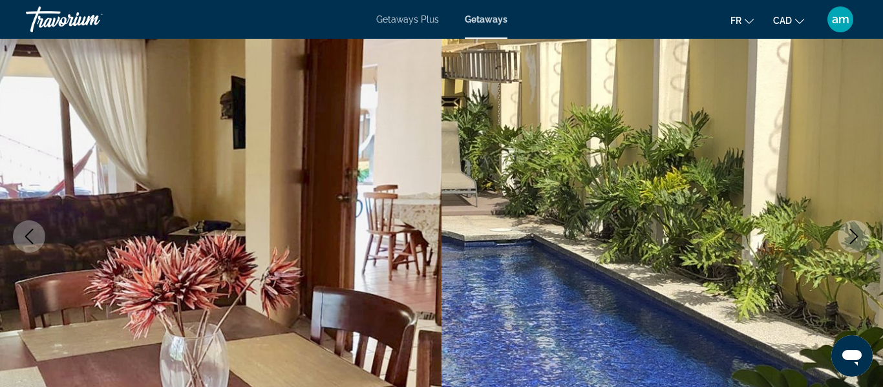
scroll to position [0, 0]
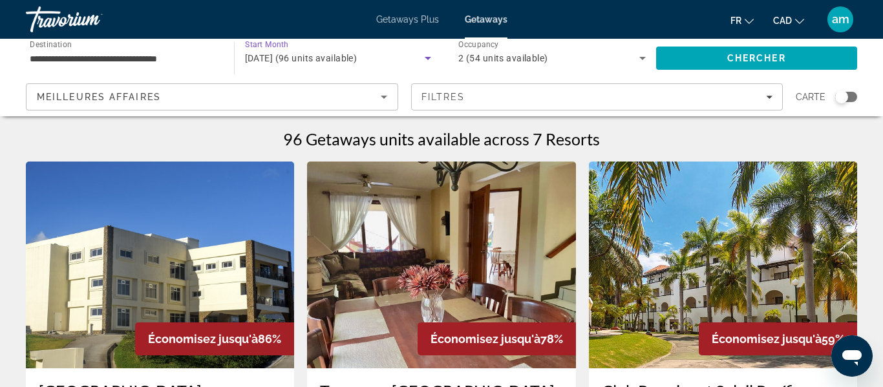
click at [358, 50] on div "[DATE] (96 units available)" at bounding box center [335, 58] width 180 height 16
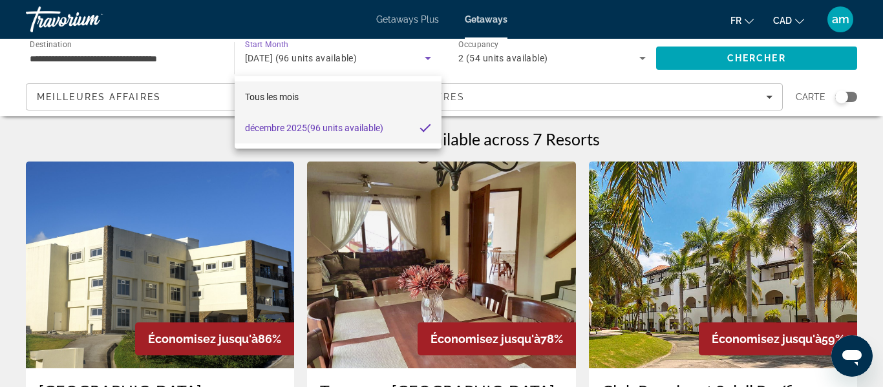
click at [347, 95] on mat-option "Tous les mois" at bounding box center [339, 96] width 208 height 31
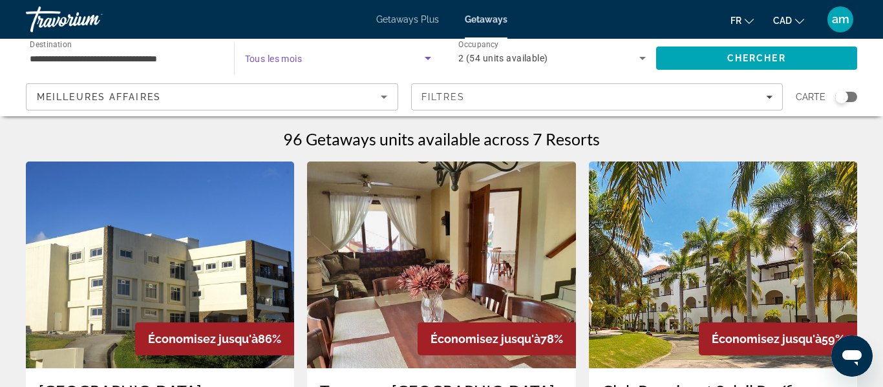
click at [433, 53] on icon "Search widget" at bounding box center [428, 58] width 16 height 16
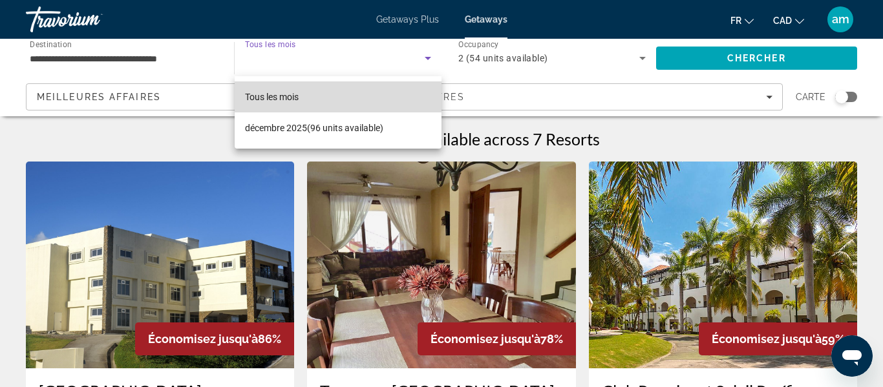
click at [388, 95] on mat-option "Tous les mois" at bounding box center [339, 96] width 208 height 31
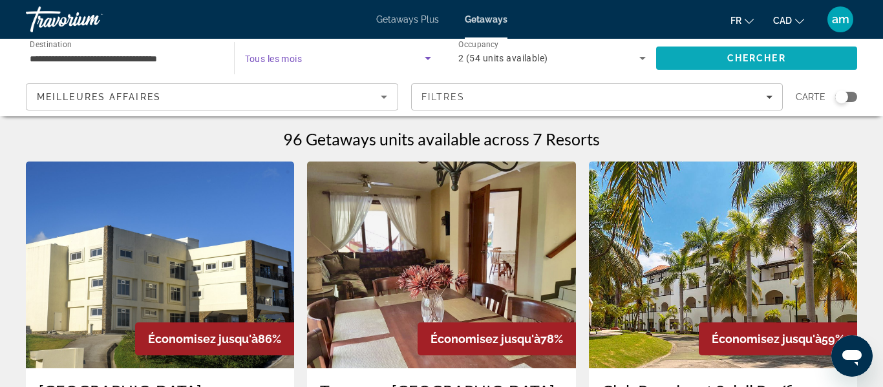
click at [692, 54] on span "Search" at bounding box center [757, 58] width 202 height 31
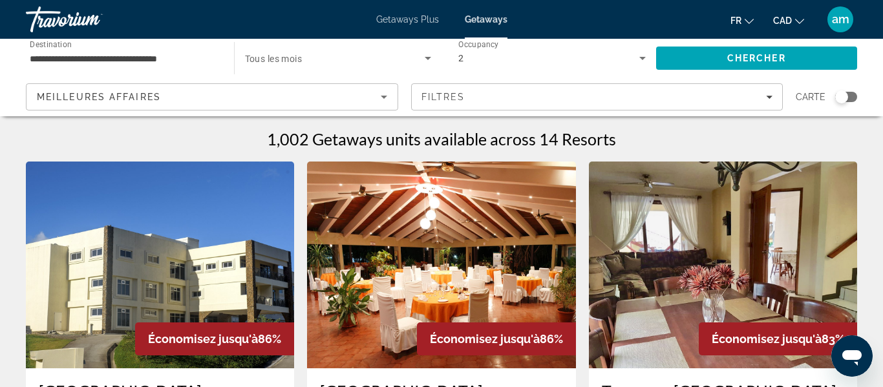
click at [431, 57] on icon "Search widget" at bounding box center [428, 58] width 16 height 16
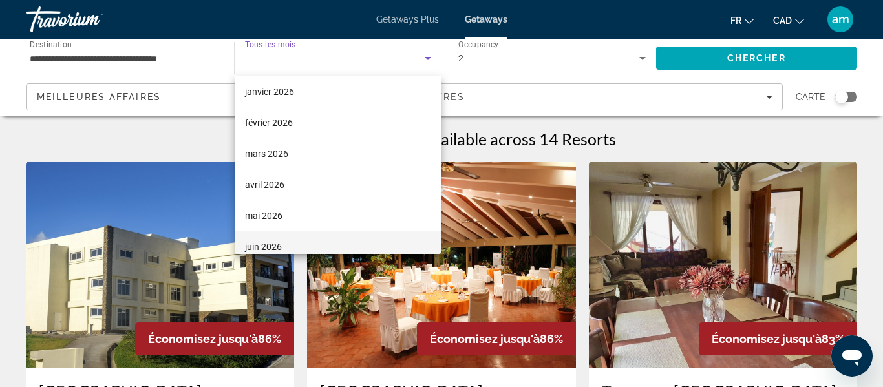
scroll to position [115, 0]
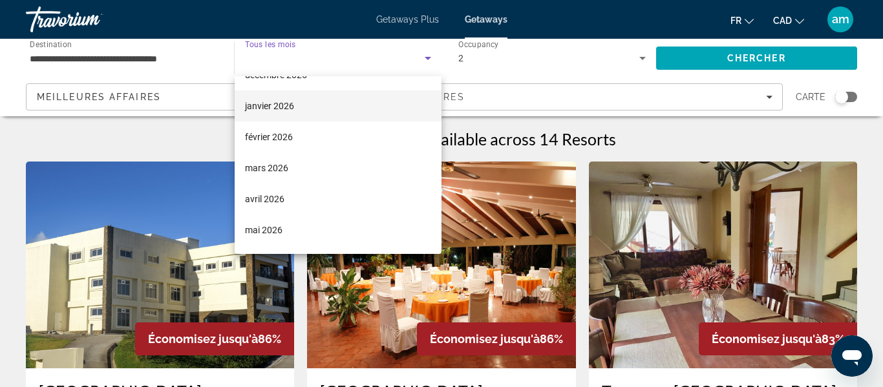
click at [290, 102] on span "janvier 2026" at bounding box center [269, 106] width 49 height 16
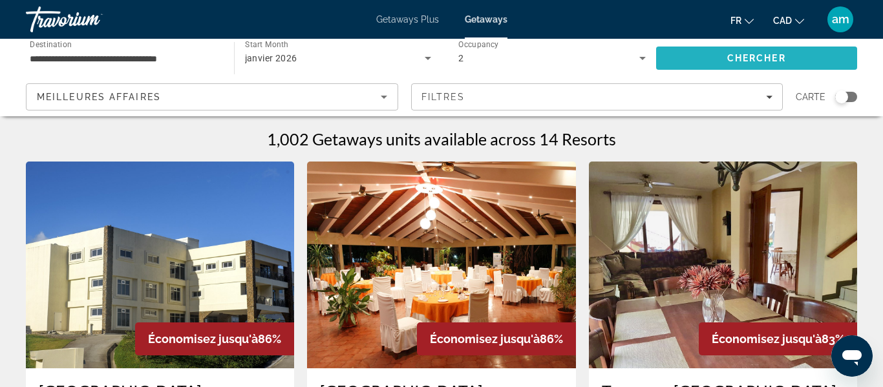
click at [720, 57] on span "Search" at bounding box center [757, 58] width 202 height 31
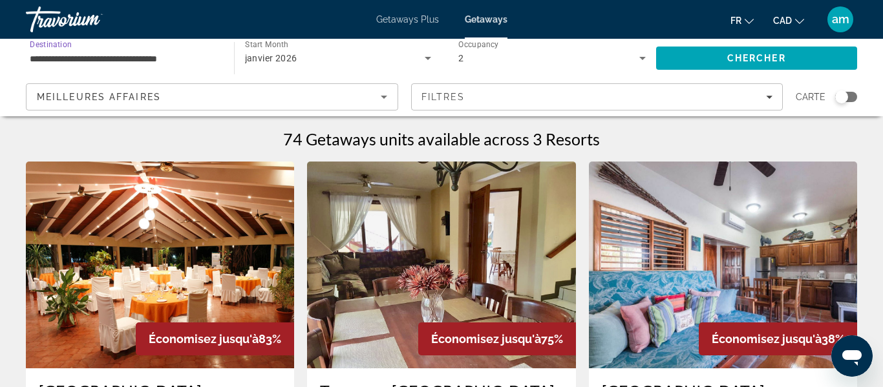
click at [184, 56] on input "**********" at bounding box center [123, 59] width 187 height 16
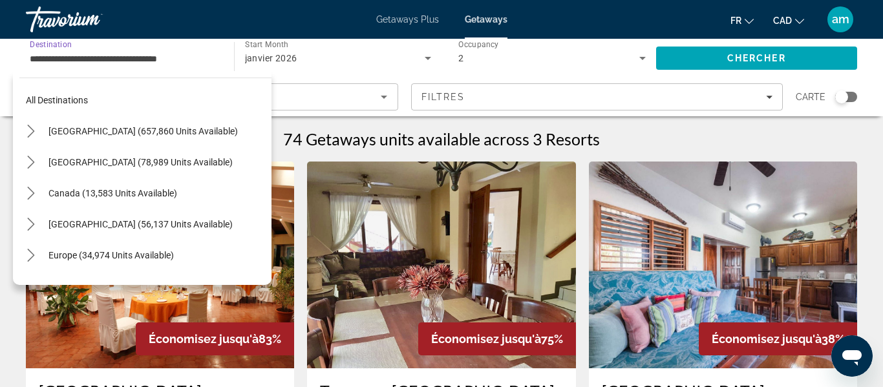
scroll to position [201, 0]
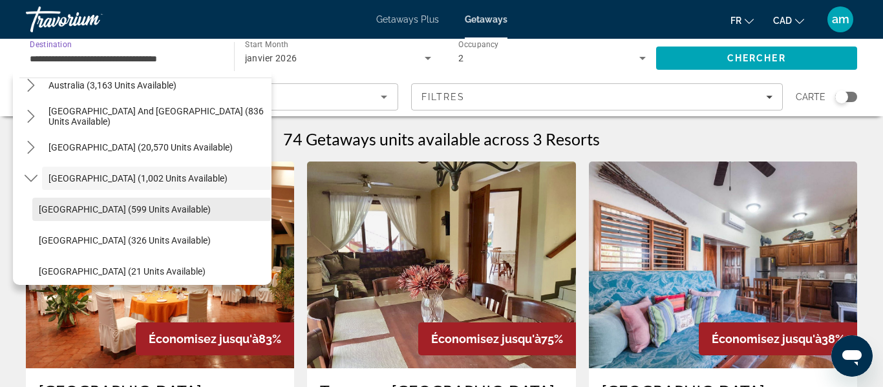
click at [126, 209] on span "[GEOGRAPHIC_DATA] (599 units available)" at bounding box center [125, 209] width 172 height 10
type input "**********"
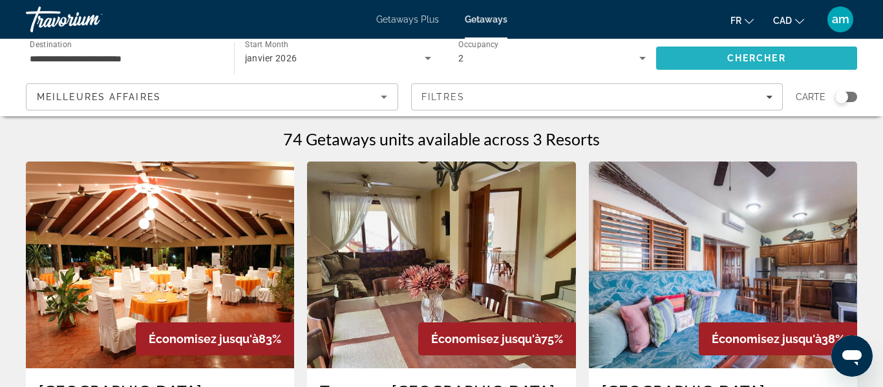
click at [705, 61] on span "Search" at bounding box center [757, 58] width 202 height 31
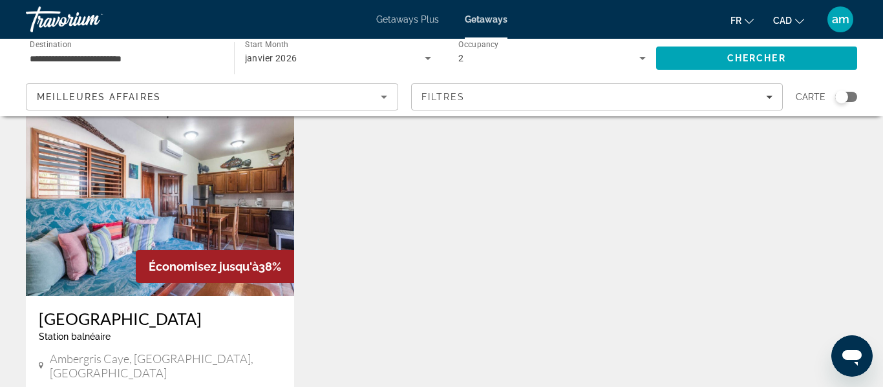
scroll to position [65, 0]
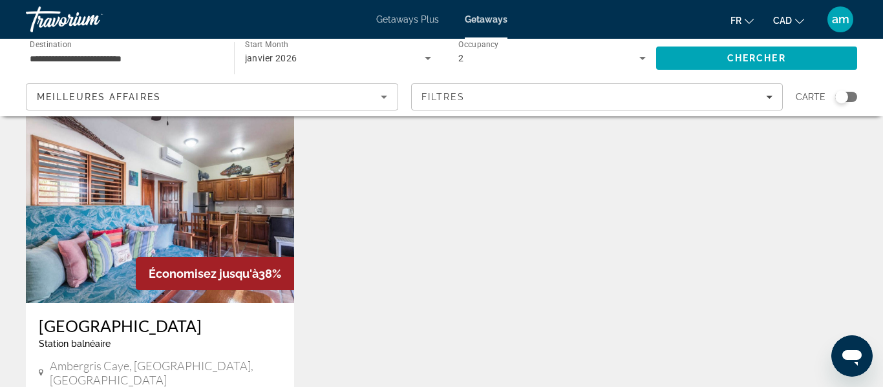
click at [118, 209] on img "Main content" at bounding box center [160, 199] width 268 height 207
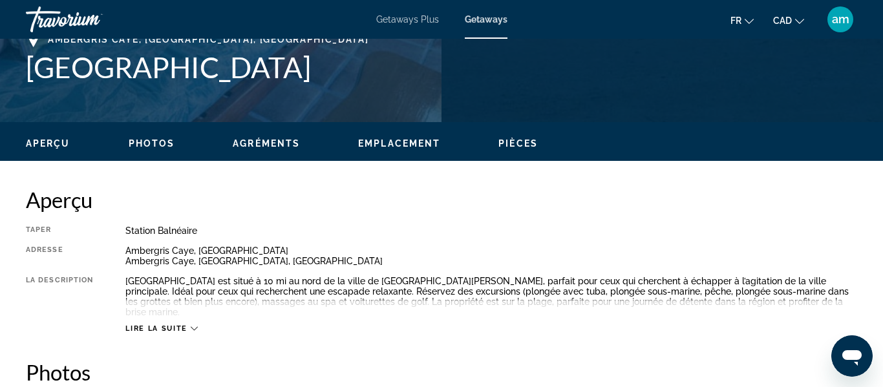
click at [160, 144] on span "Photos" at bounding box center [152, 143] width 47 height 10
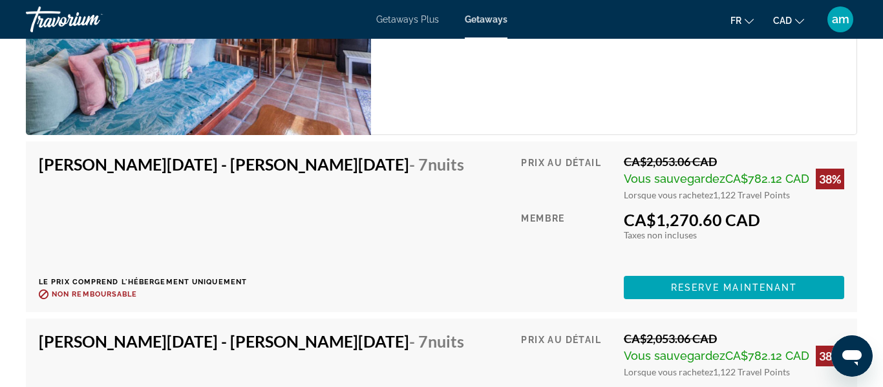
scroll to position [2353, 0]
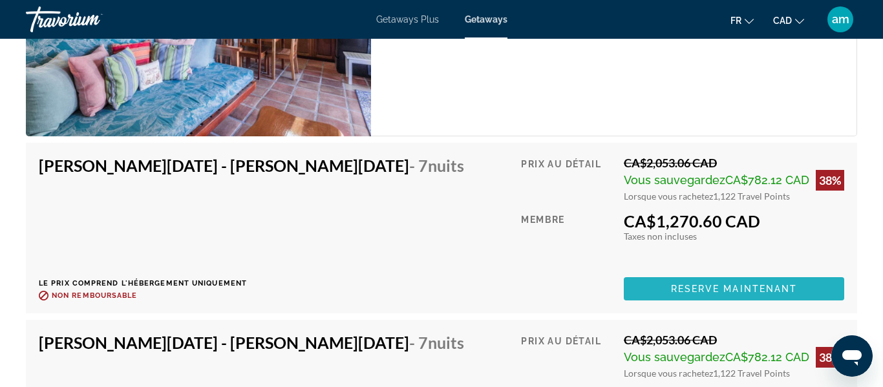
click at [696, 284] on span "Reserve maintenant" at bounding box center [734, 289] width 127 height 10
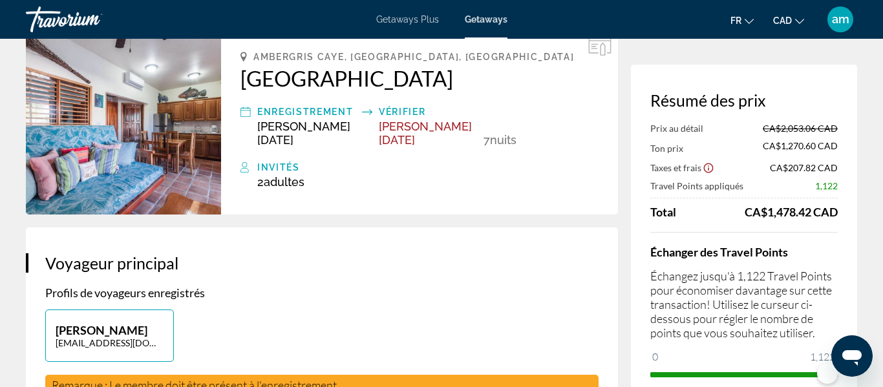
scroll to position [100, 0]
